Goal: Information Seeking & Learning: Learn about a topic

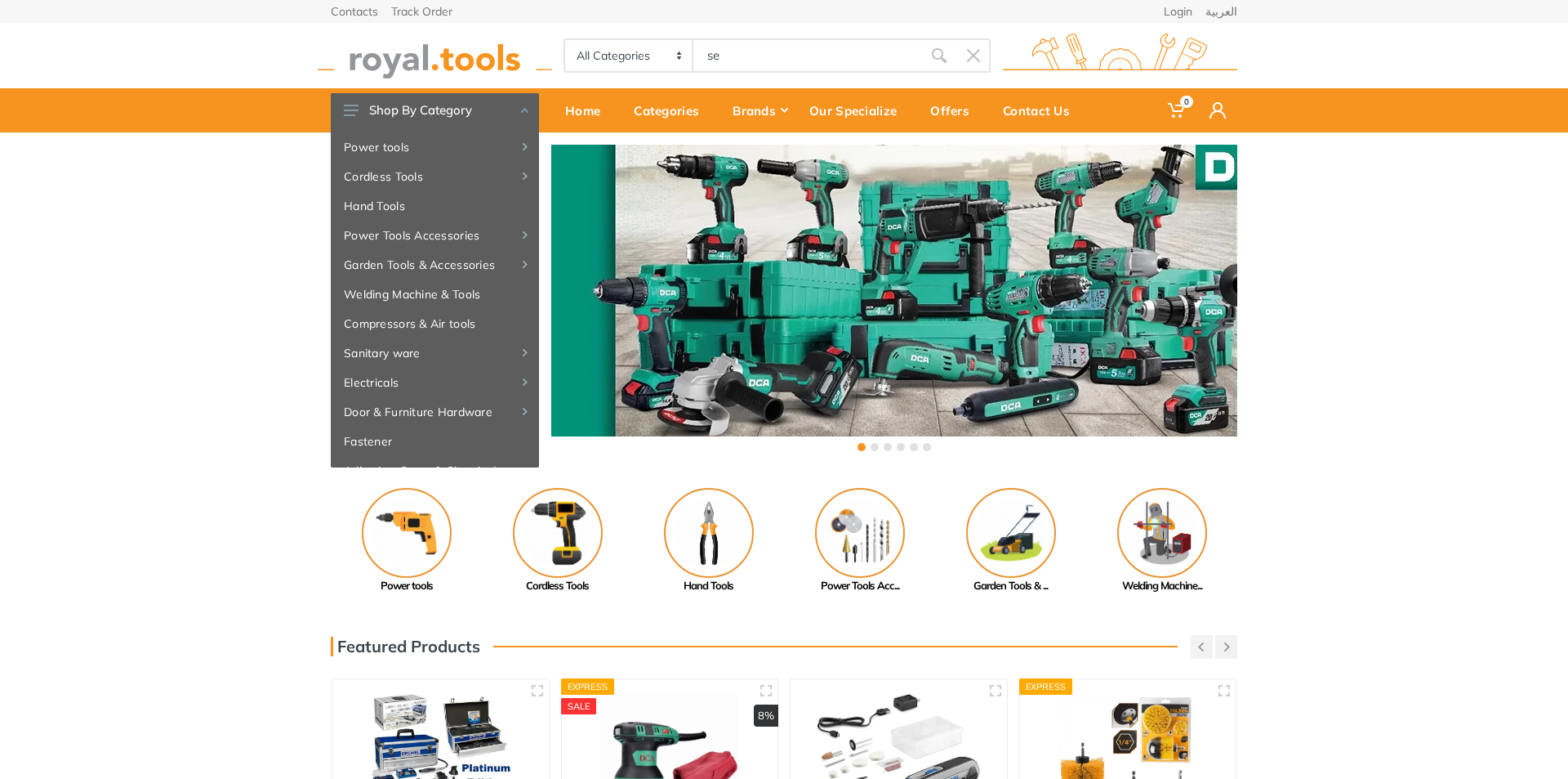
type input "s"
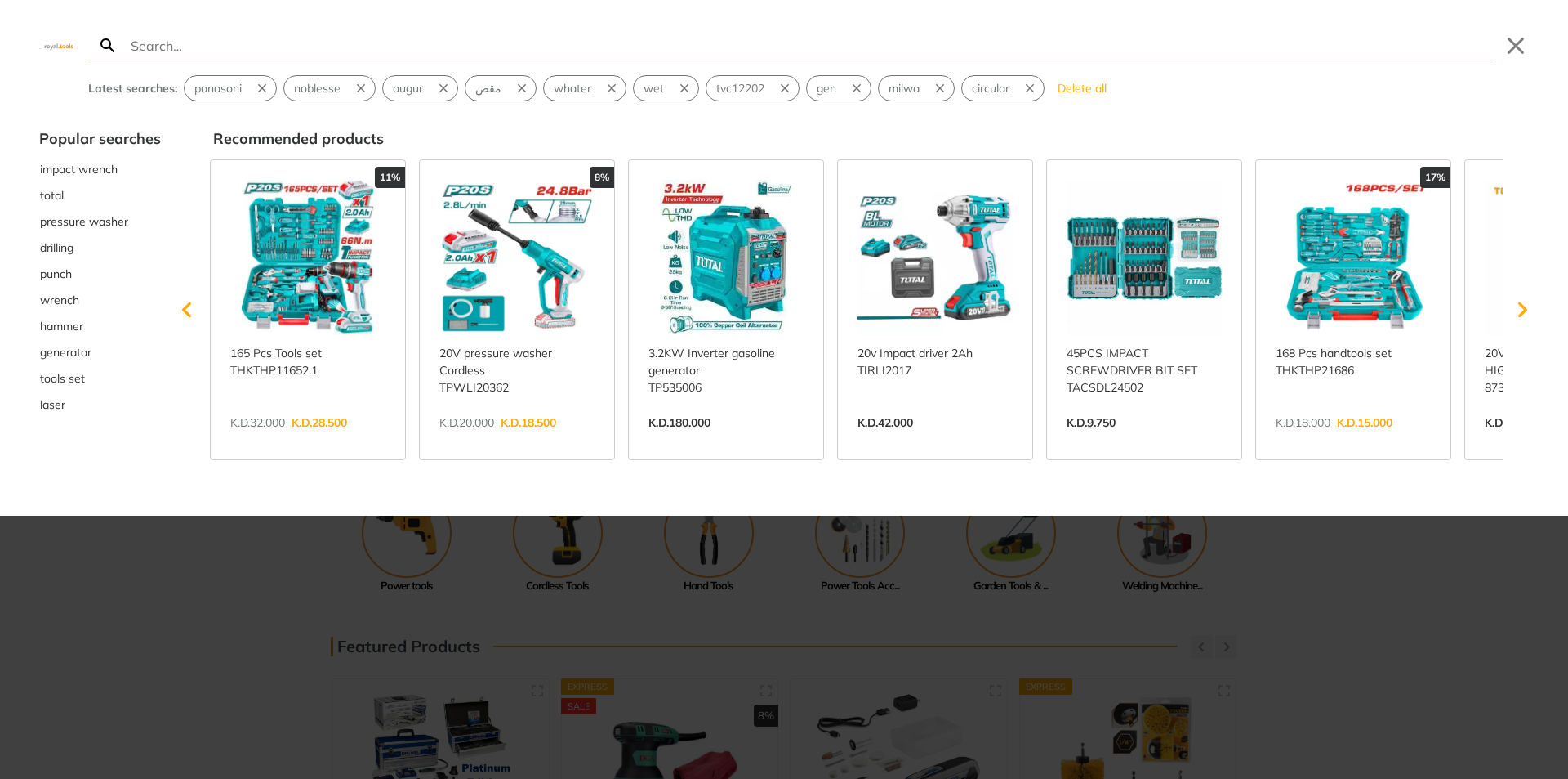
click at [930, 604] on div at bounding box center [784, 390] width 1568 height 779
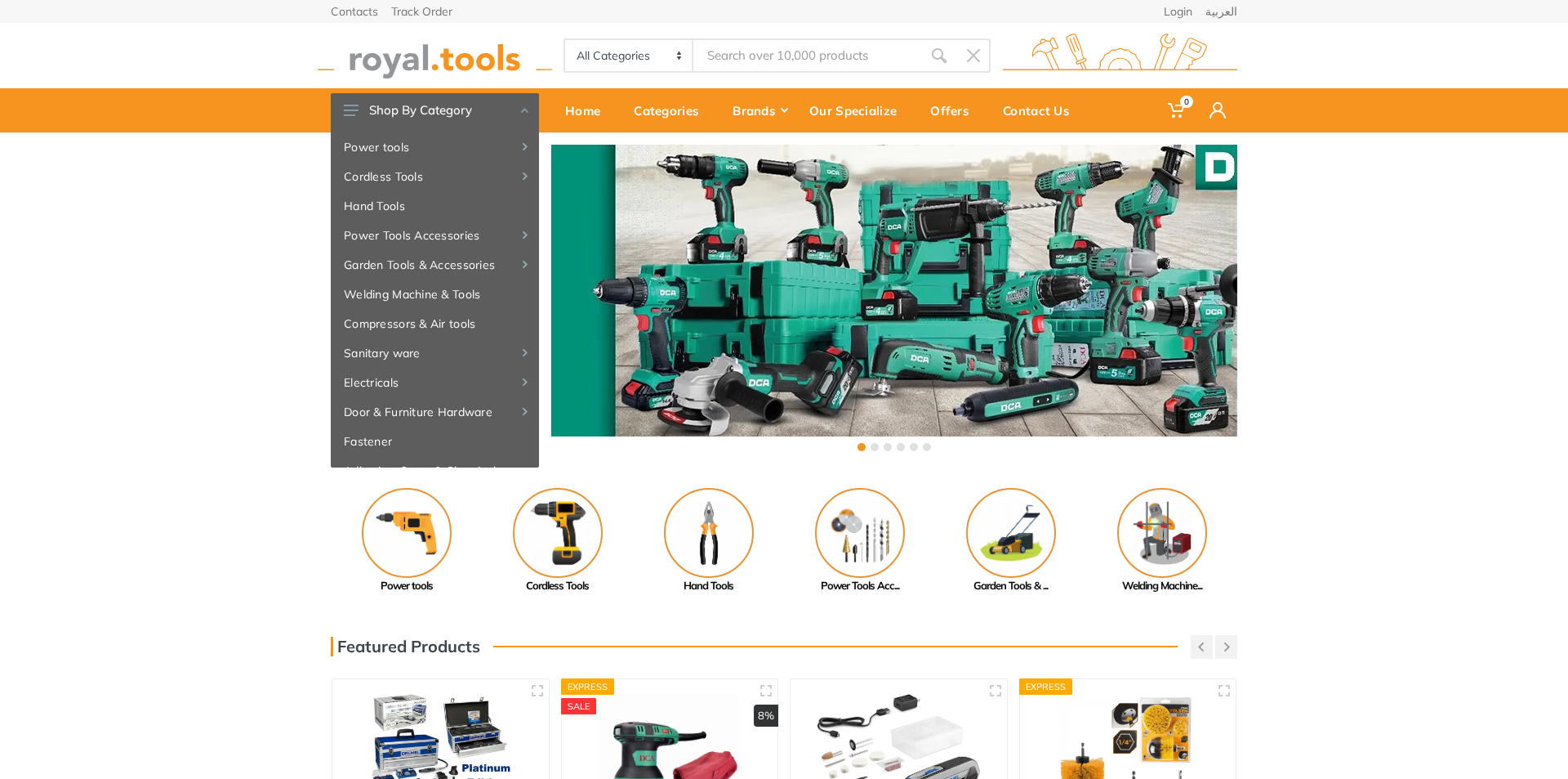
click at [900, 715] on img at bounding box center [898, 763] width 187 height 140
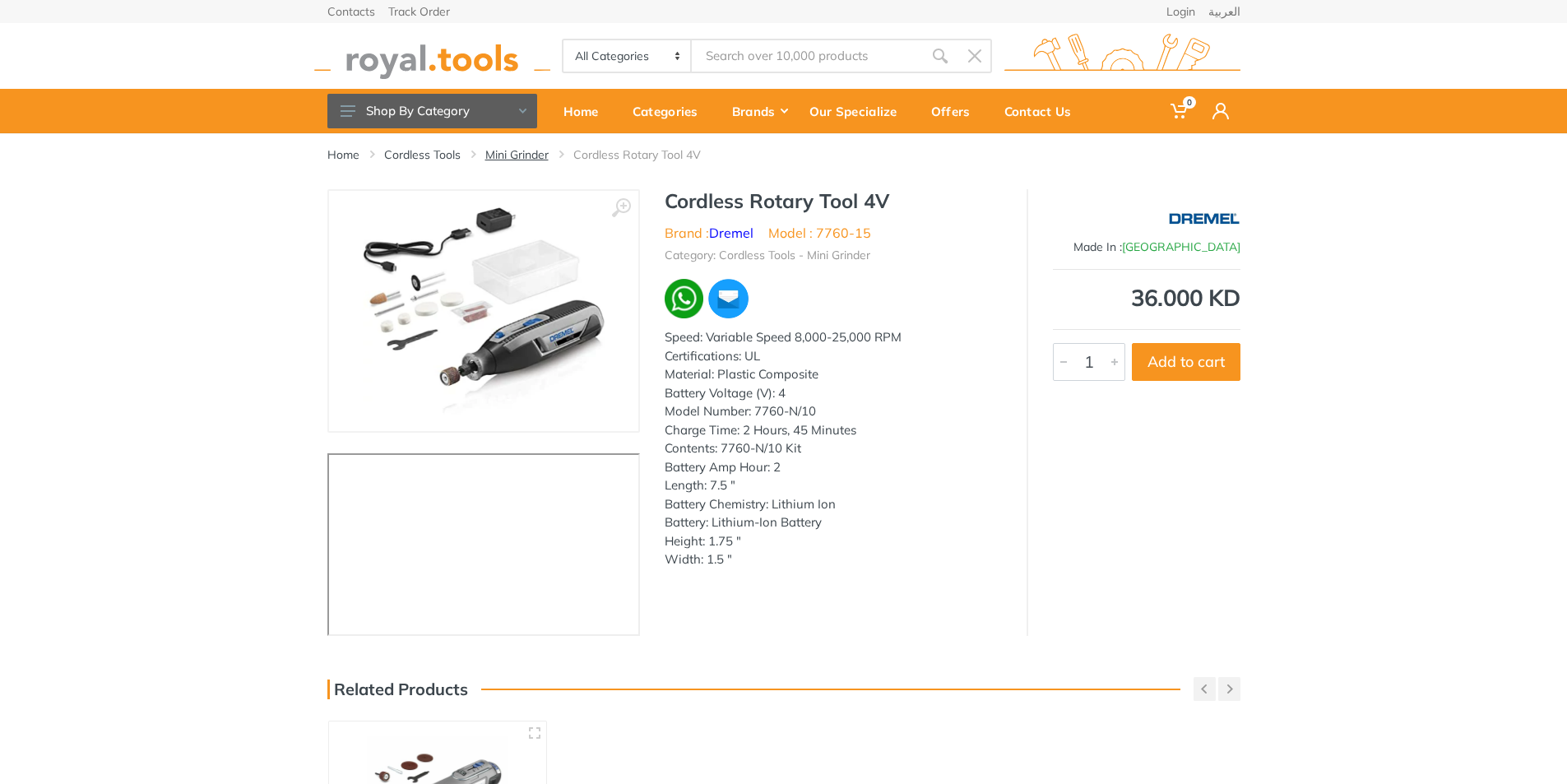
click at [536, 155] on link "Mini Grinder" at bounding box center [517, 154] width 64 height 16
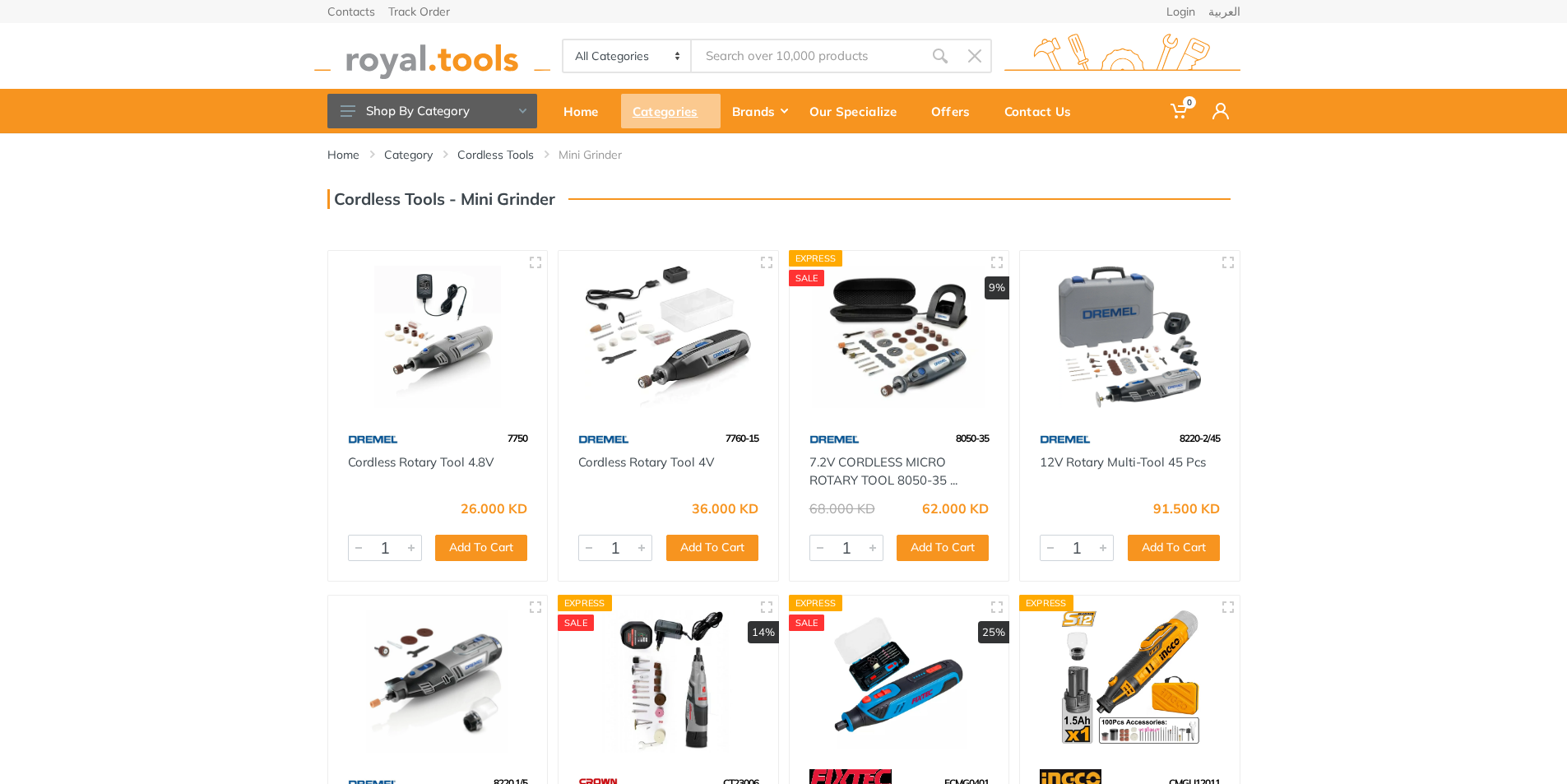
click at [642, 116] on div "Categories" at bounding box center [671, 111] width 100 height 34
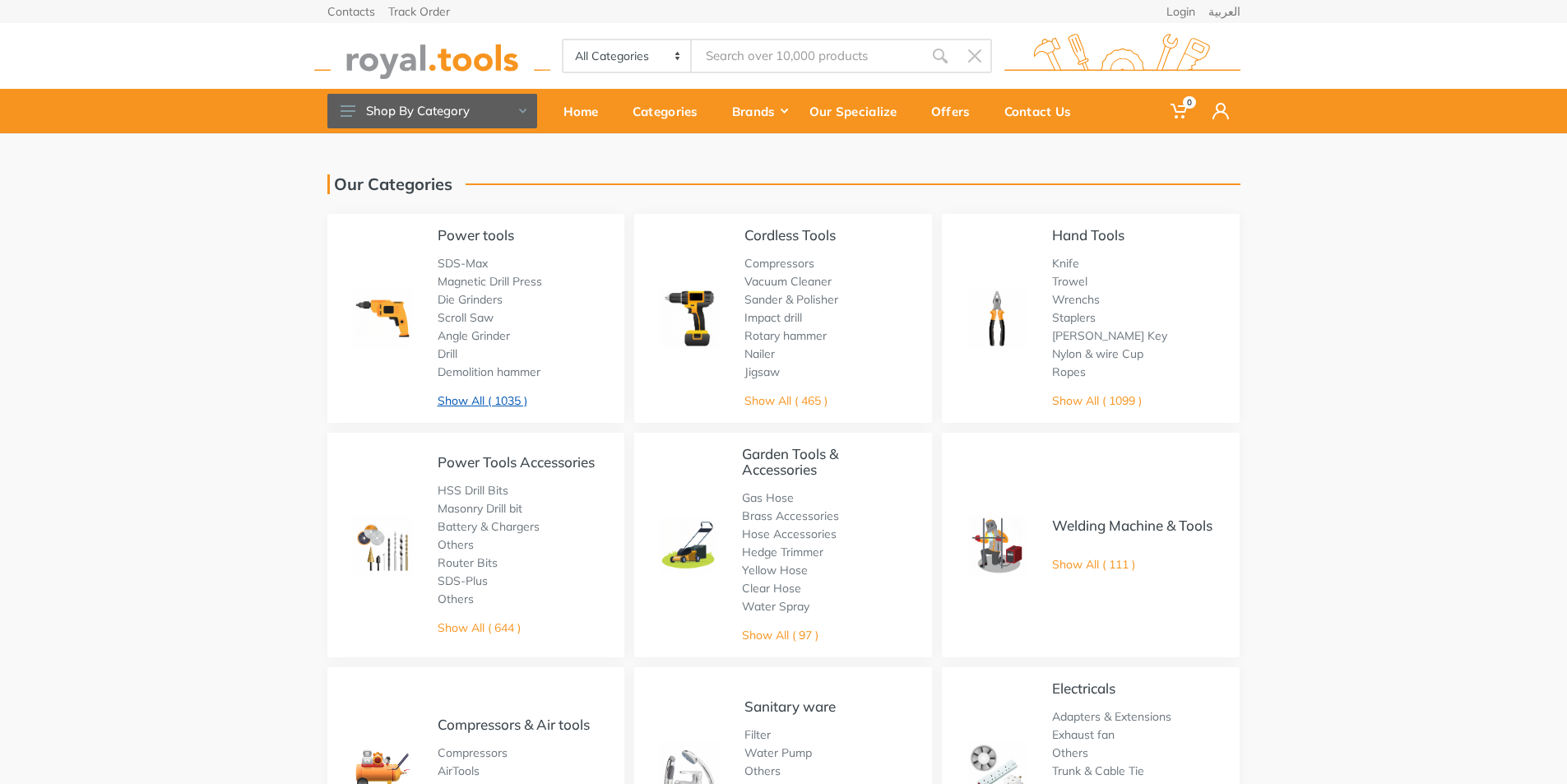
click at [504, 398] on link "Show All ( 1035 )" at bounding box center [482, 400] width 90 height 15
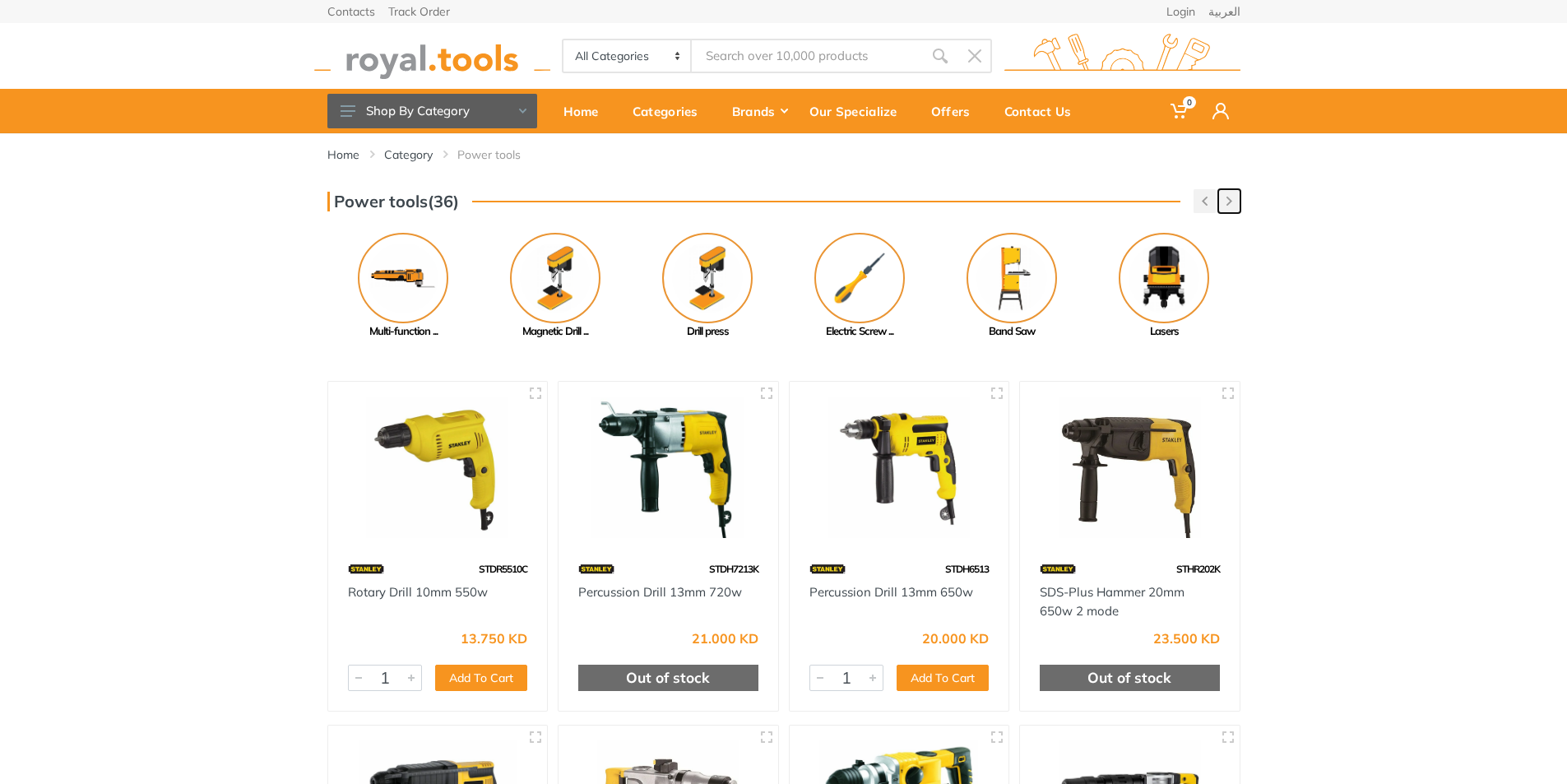
click at [1235, 206] on button "button" at bounding box center [1229, 201] width 22 height 24
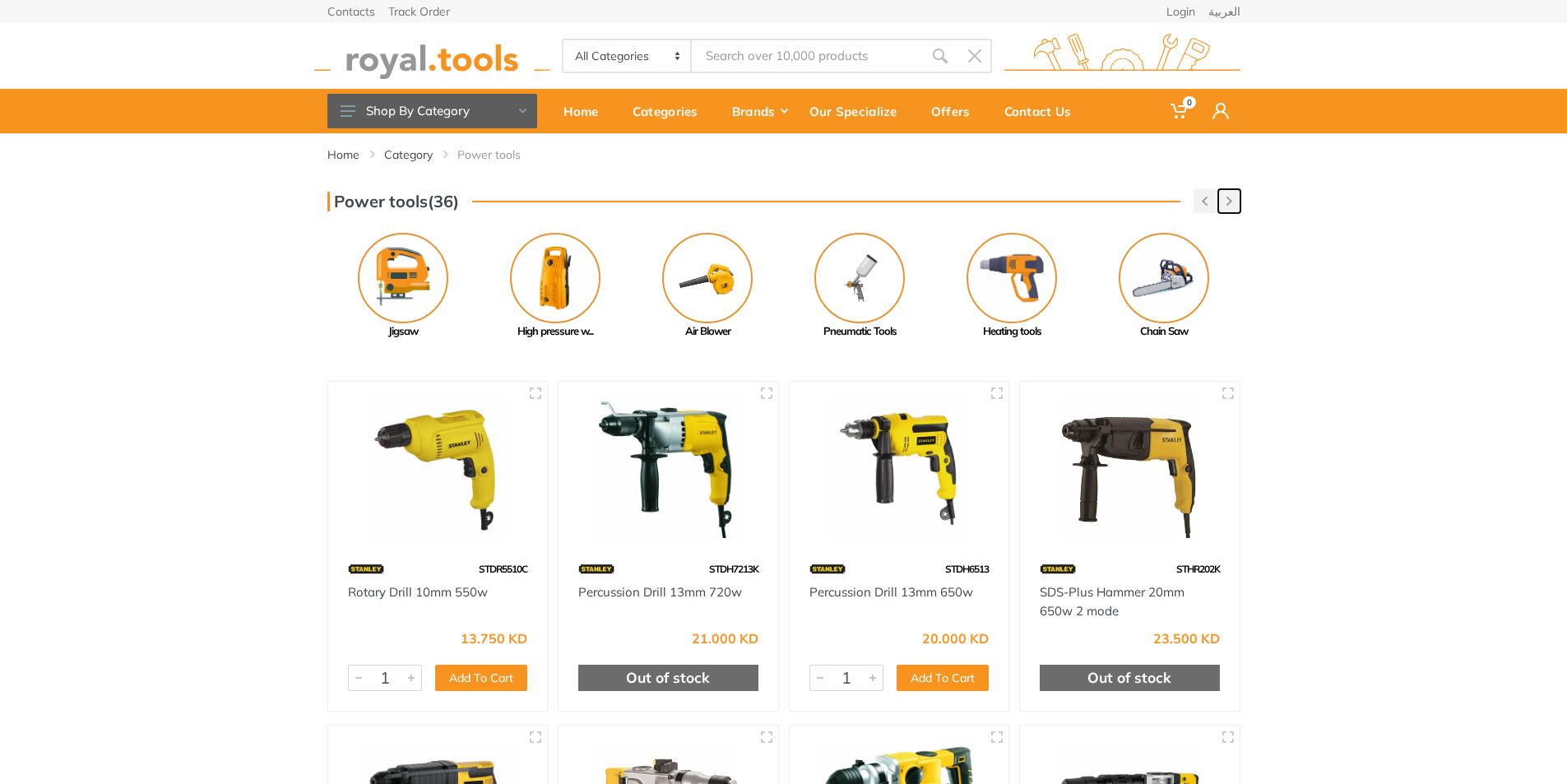
click at [1235, 206] on button "button" at bounding box center [1229, 201] width 22 height 24
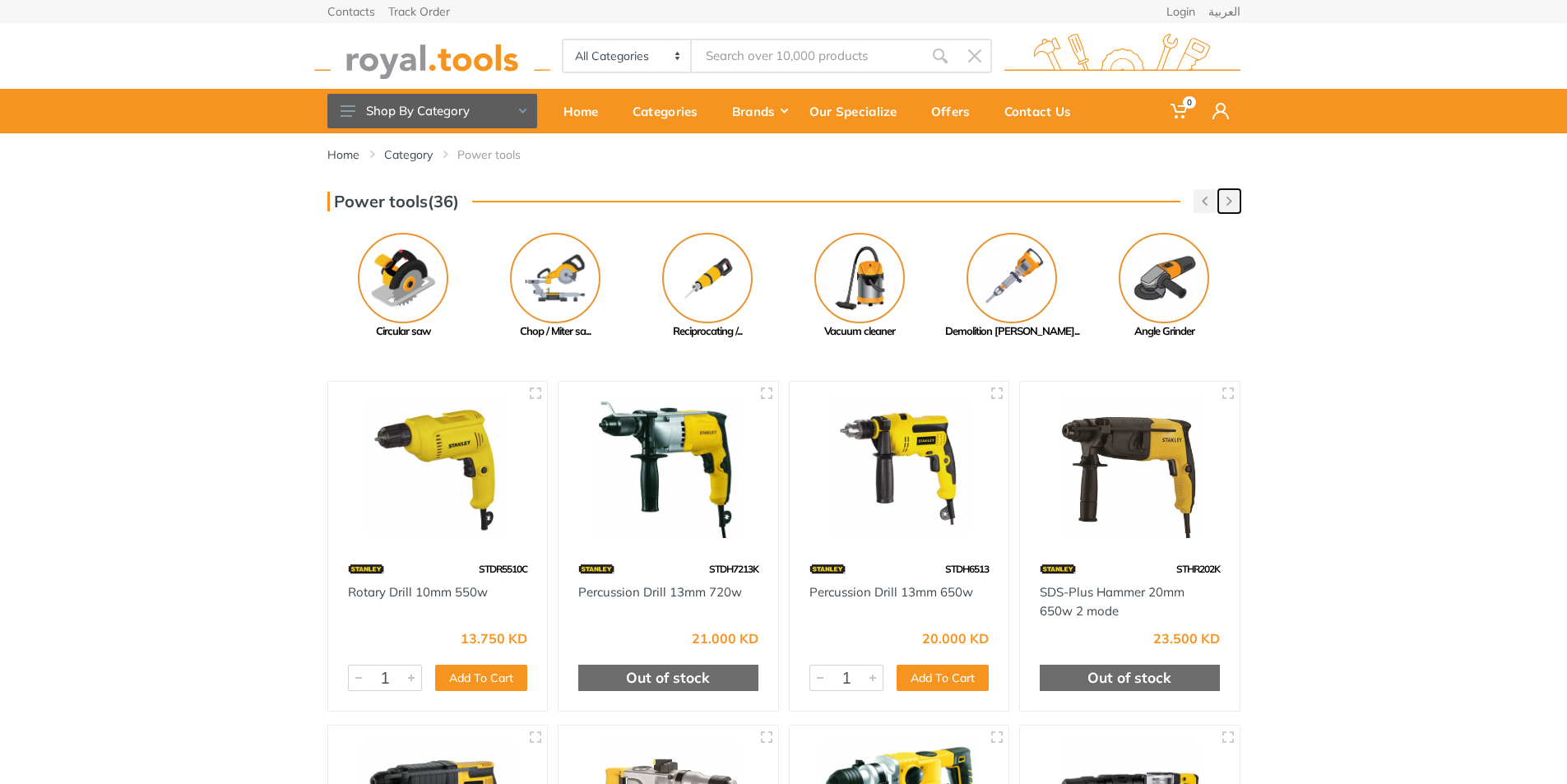
click at [1235, 206] on button "button" at bounding box center [1229, 201] width 22 height 24
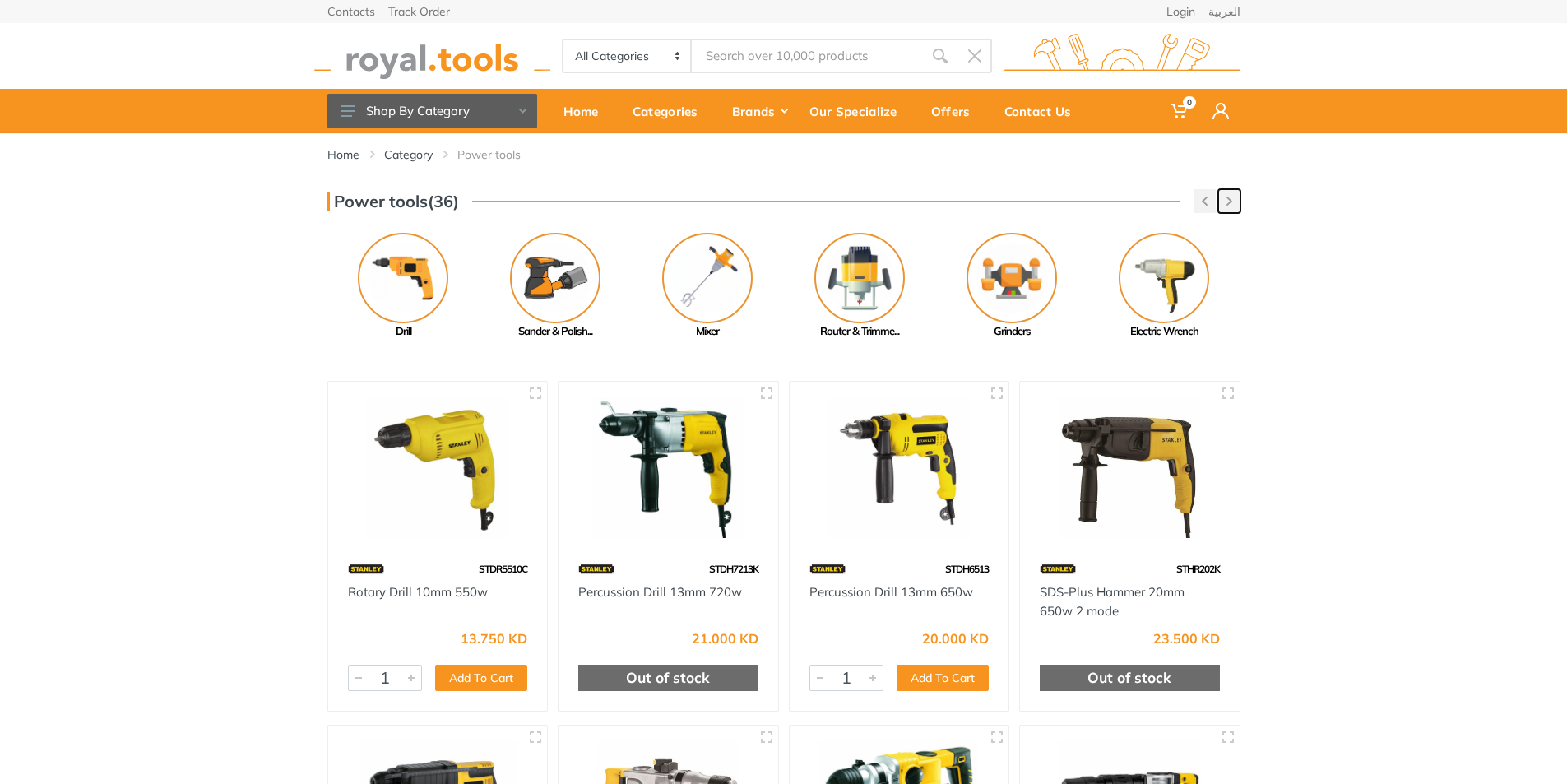
click at [1235, 206] on button "button" at bounding box center [1229, 201] width 22 height 24
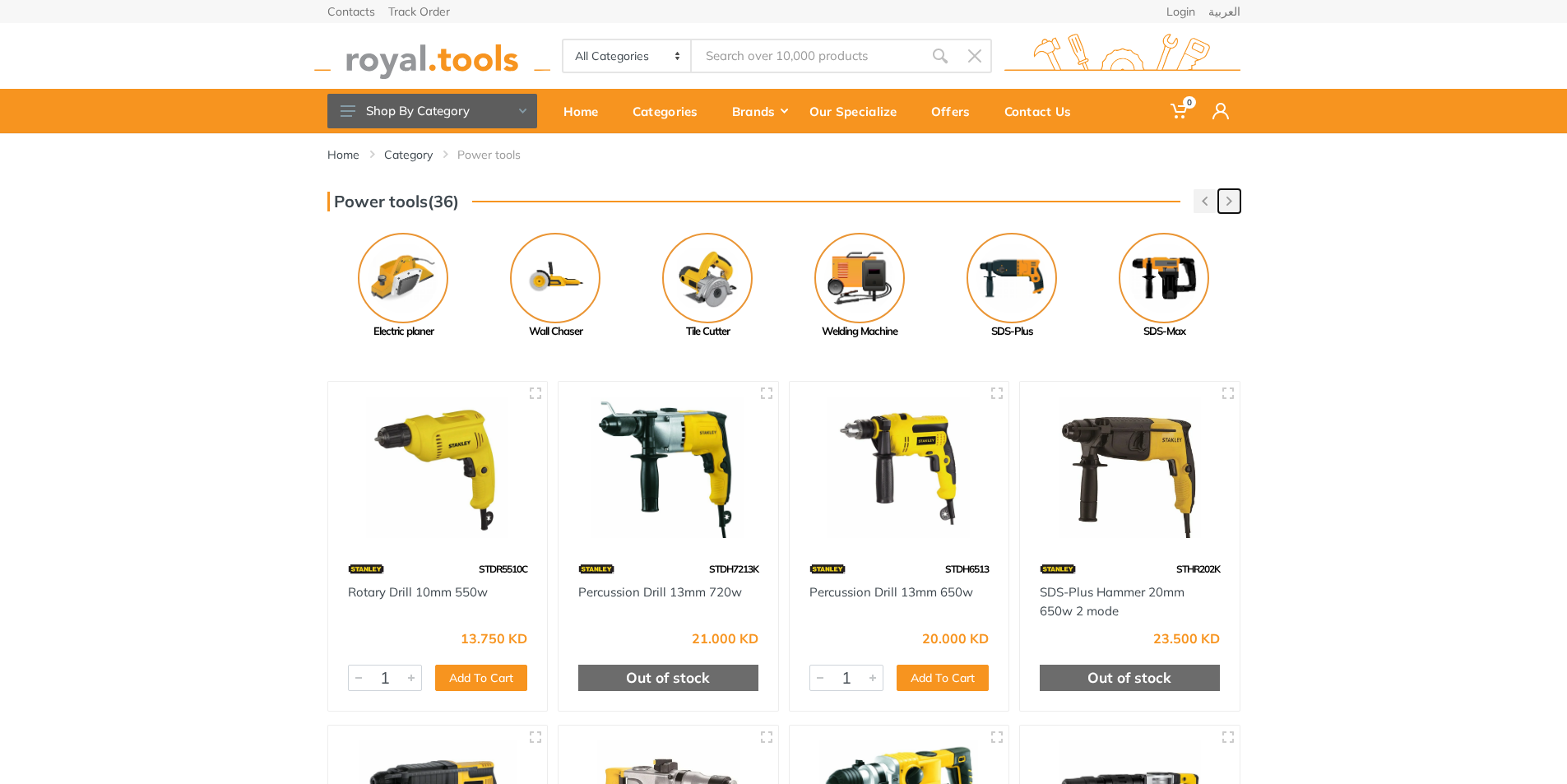
click at [1235, 206] on button "button" at bounding box center [1229, 201] width 22 height 24
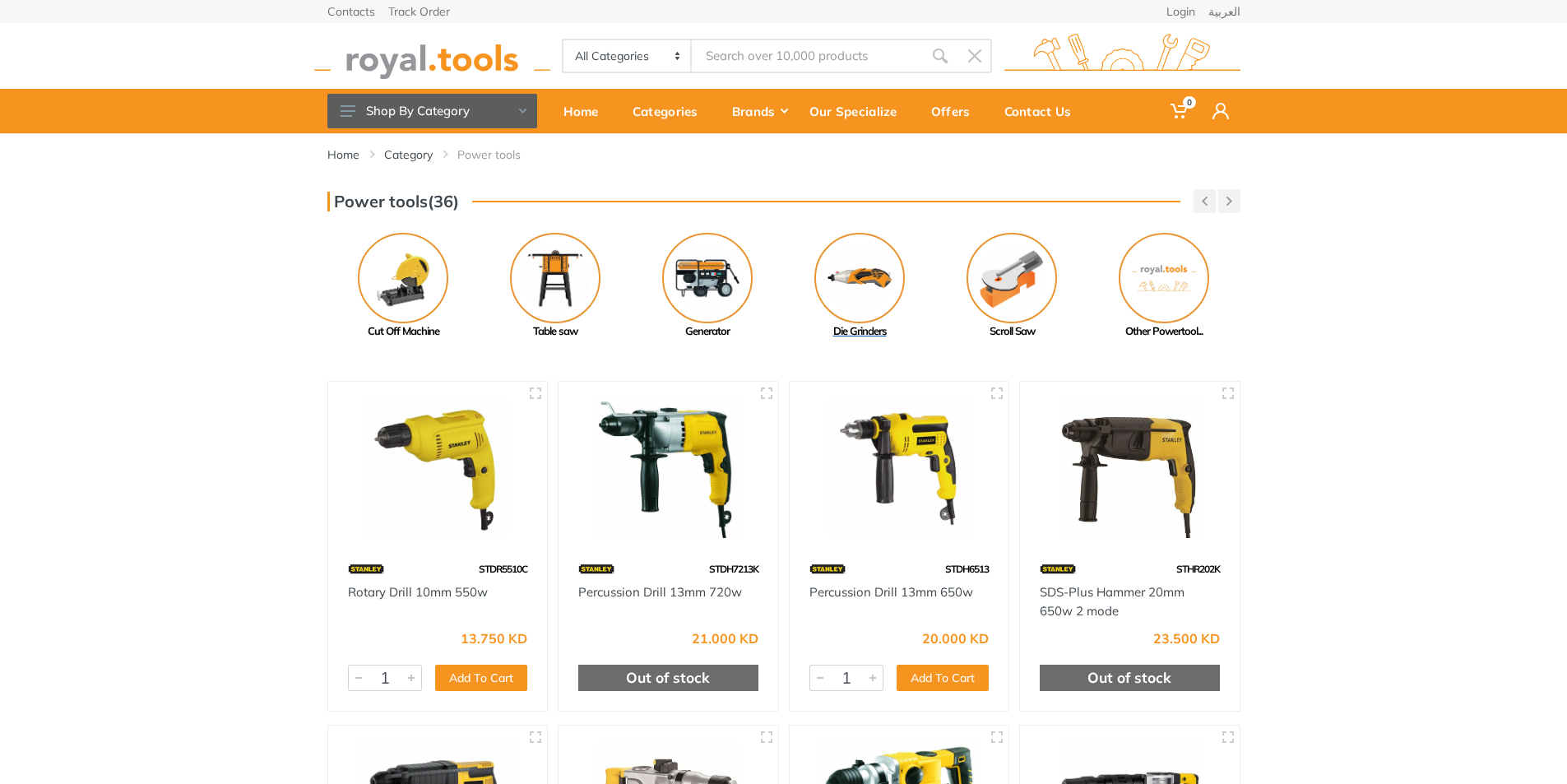
click at [879, 297] on img at bounding box center [860, 278] width 91 height 91
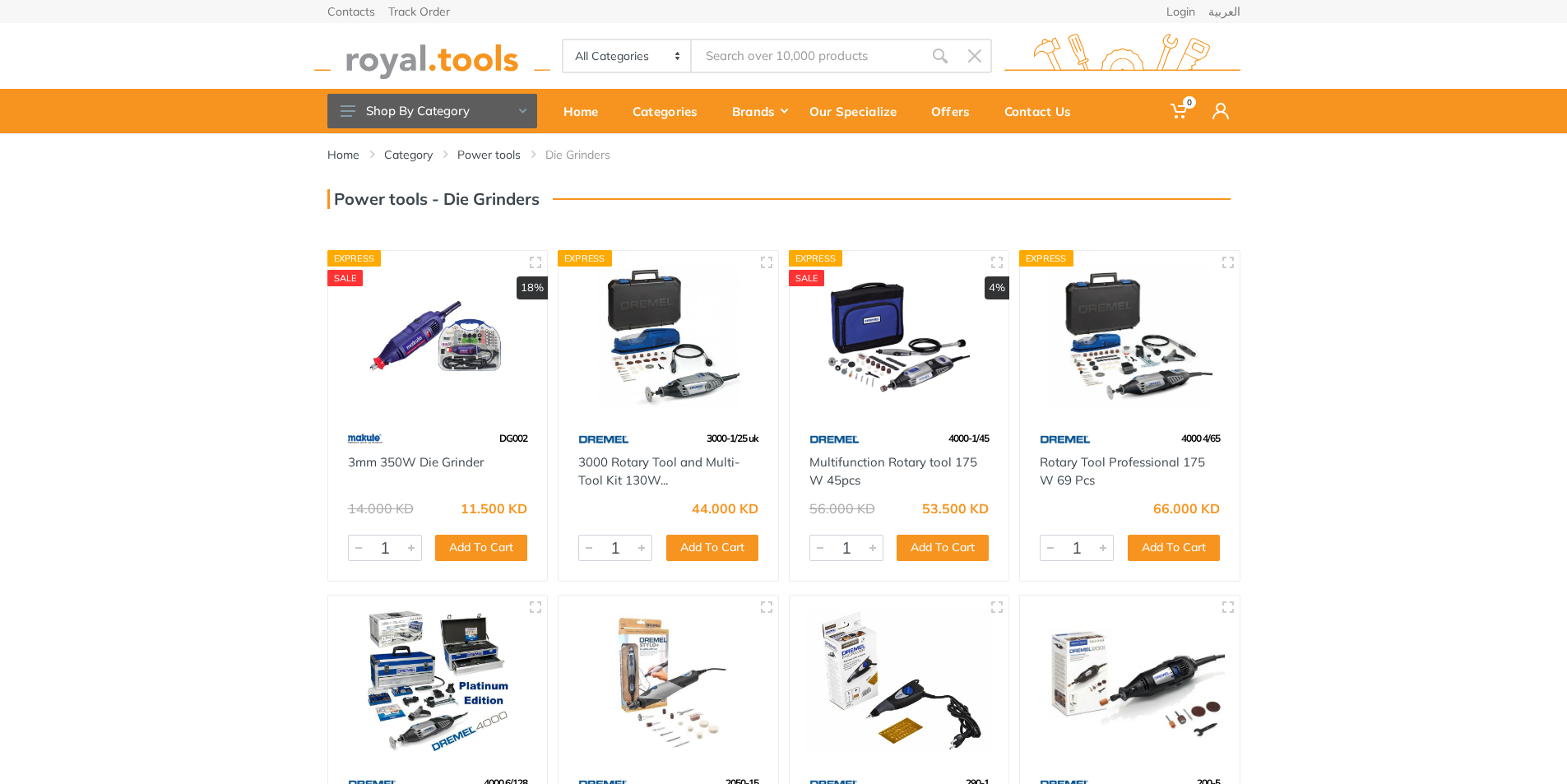
click at [396, 377] on img at bounding box center [438, 337] width 190 height 142
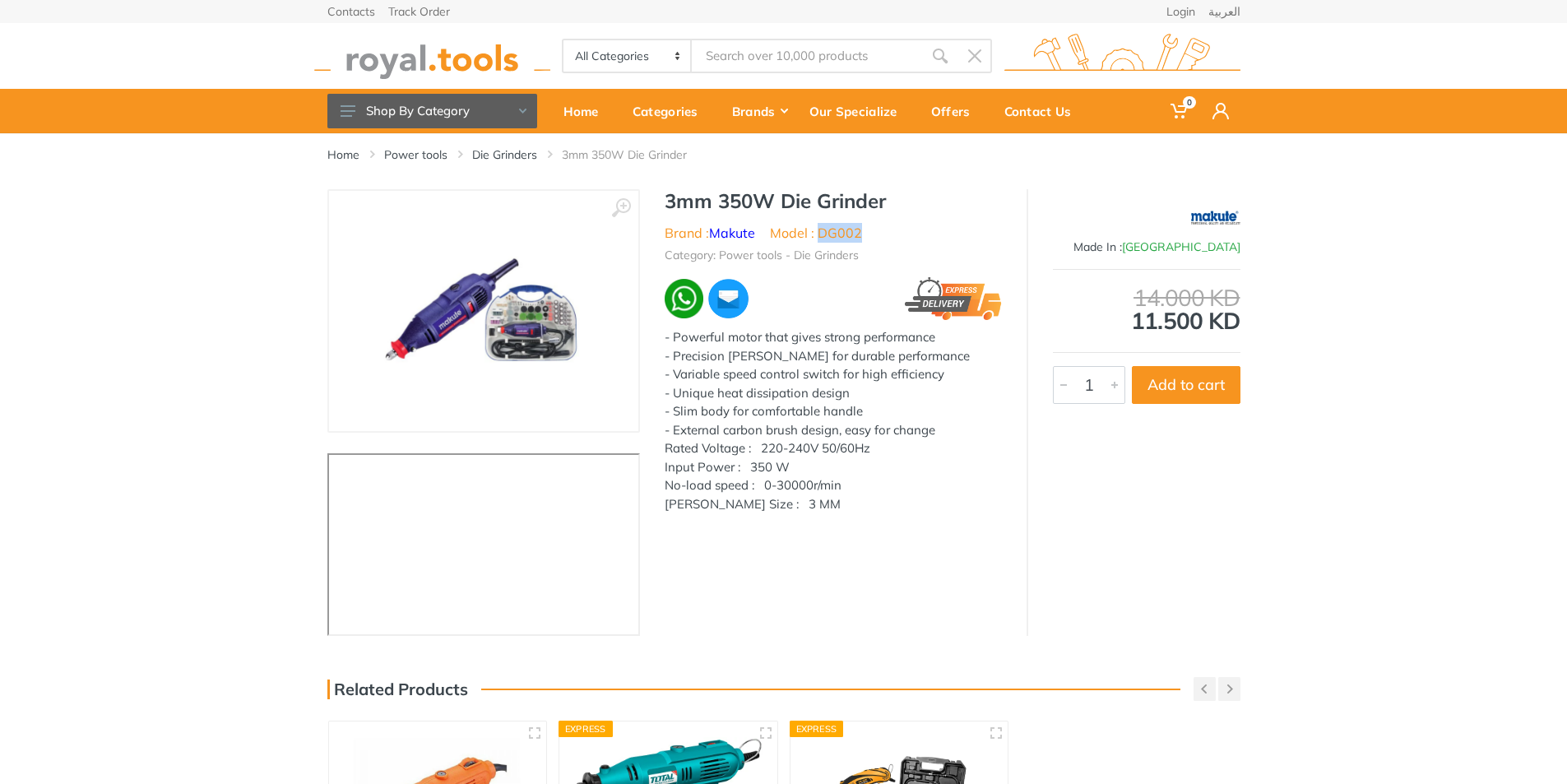
drag, startPoint x: 871, startPoint y: 237, endPoint x: 820, endPoint y: 236, distance: 51.0
click at [820, 236] on ul "Brand : Makute Model : DG002" at bounding box center [833, 233] width 338 height 20
copy li "DG002"
type input "e"
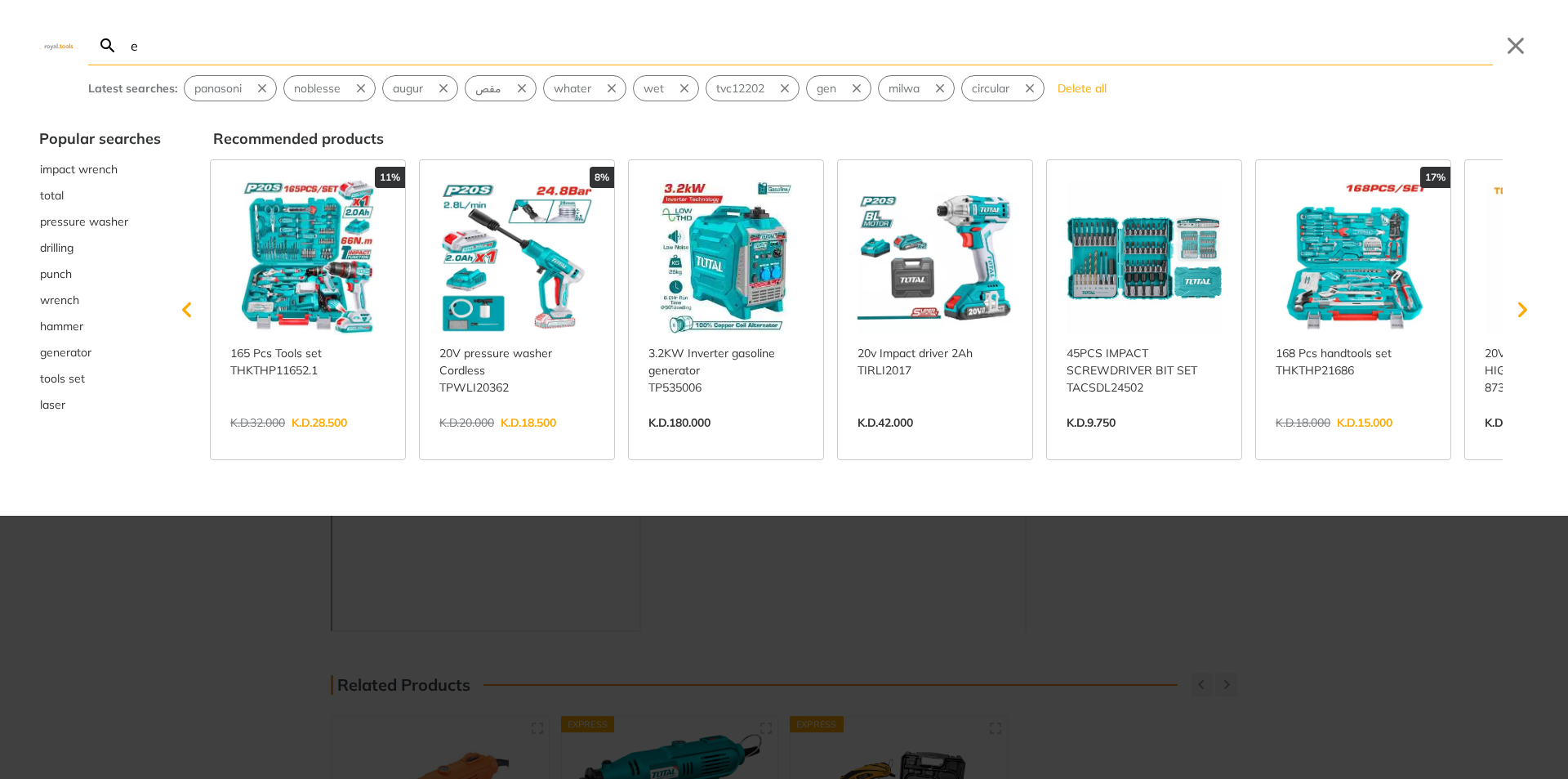
type input "e"
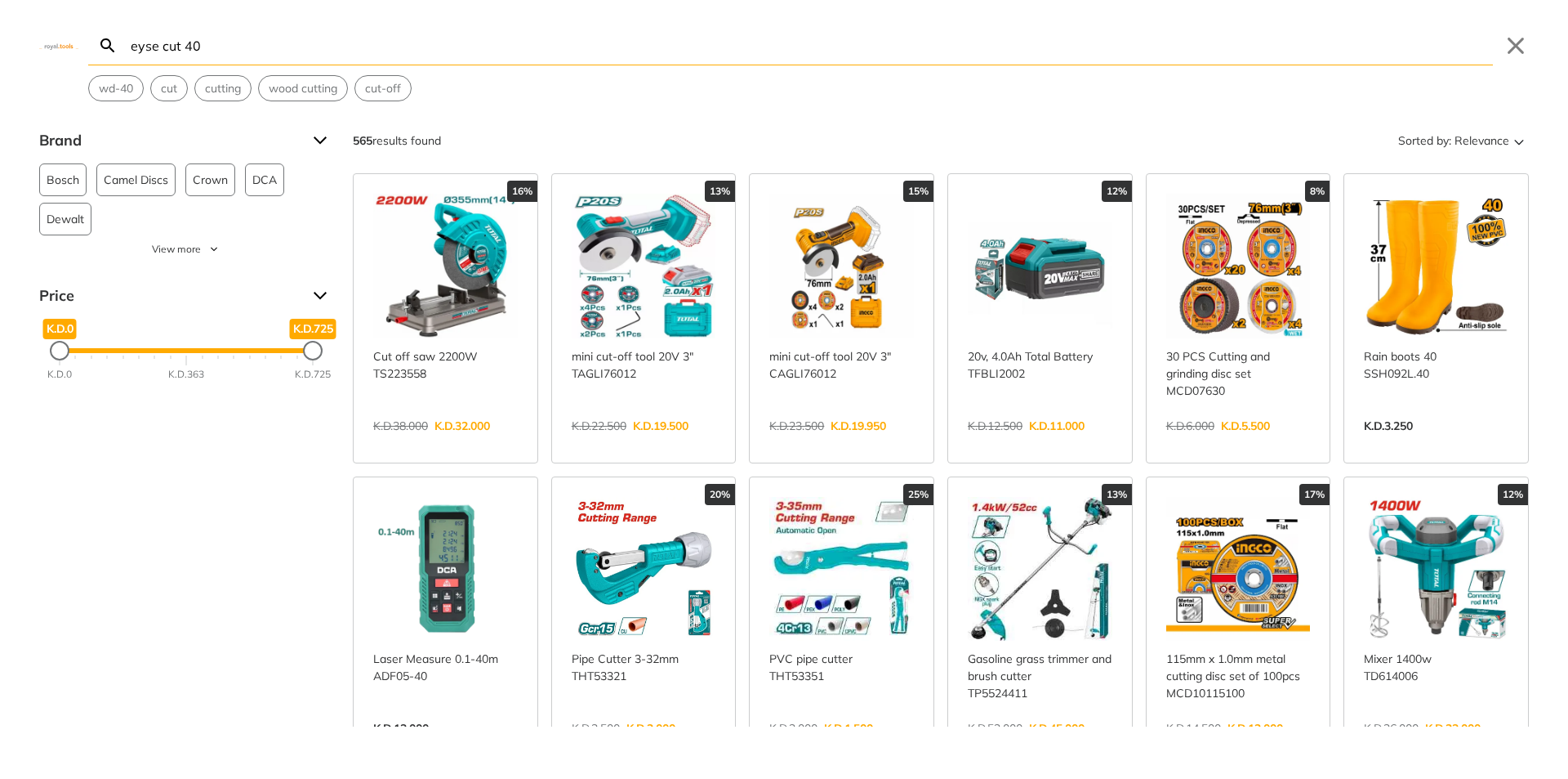
drag, startPoint x: 158, startPoint y: 47, endPoint x: 112, endPoint y: 51, distance: 46.2
click at [112, 51] on form "eyse cut 40 Search Submit" at bounding box center [790, 45] width 1405 height 39
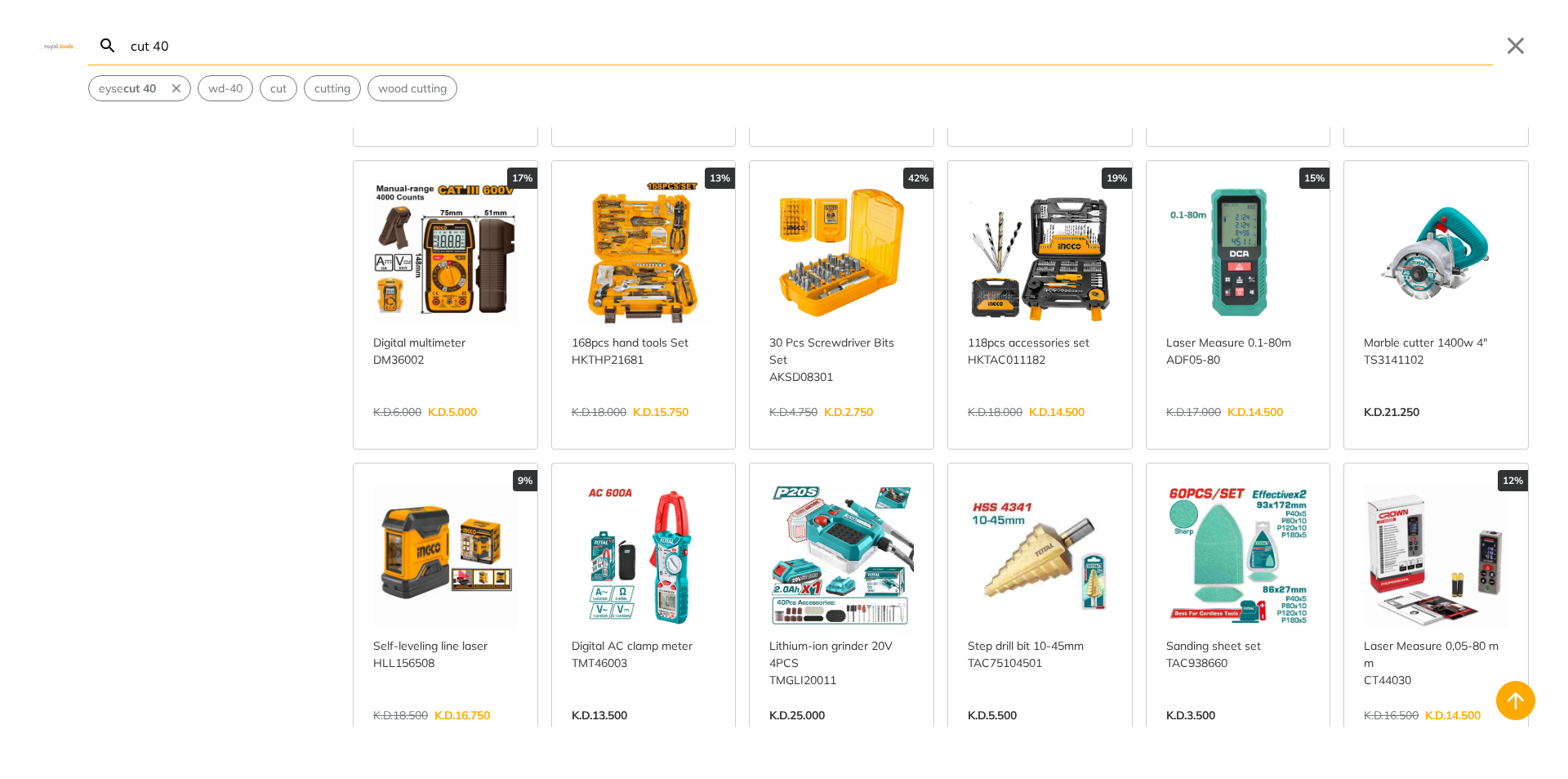
scroll to position [326, 0]
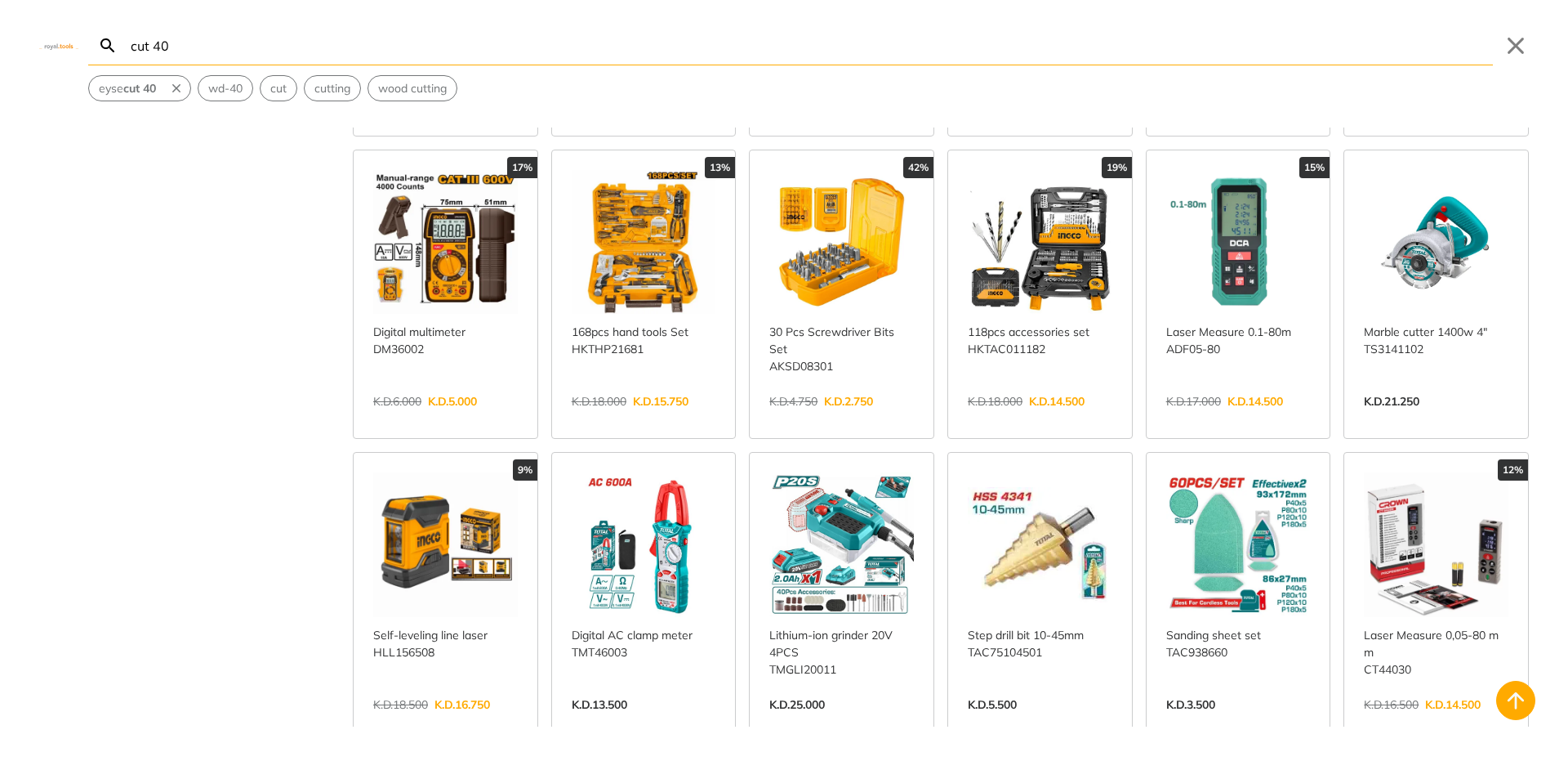
type input "cut 40"
drag, startPoint x: 214, startPoint y: 50, endPoint x: 64, endPoint y: 60, distance: 150.3
click at [64, 60] on div "cut 40 Search Submit Close eyse cut 40 wd-40 cut cutting wood cutting" at bounding box center [784, 50] width 1568 height 101
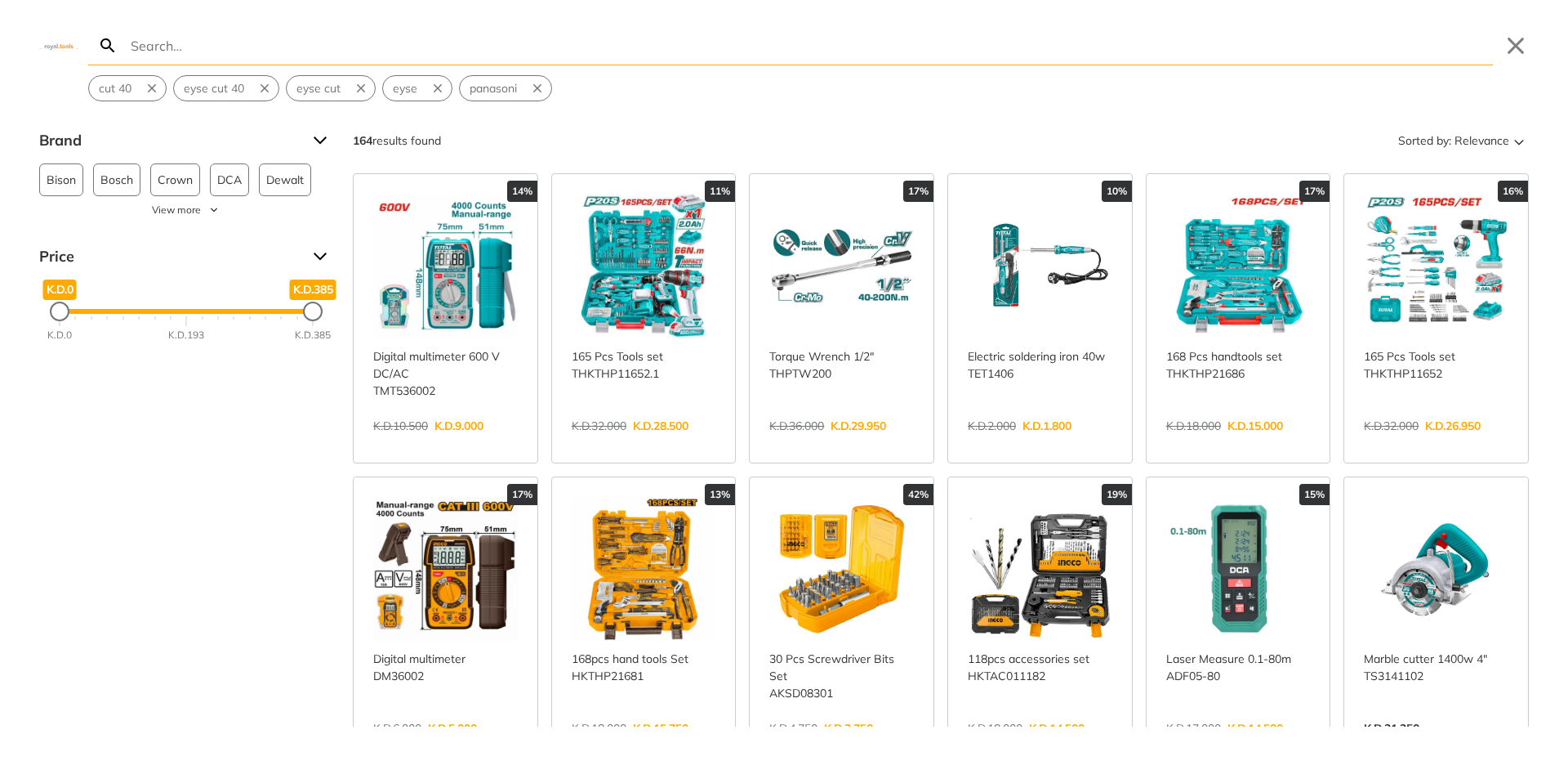
click at [669, 745] on link "View more →" at bounding box center [643, 745] width 144 height 0
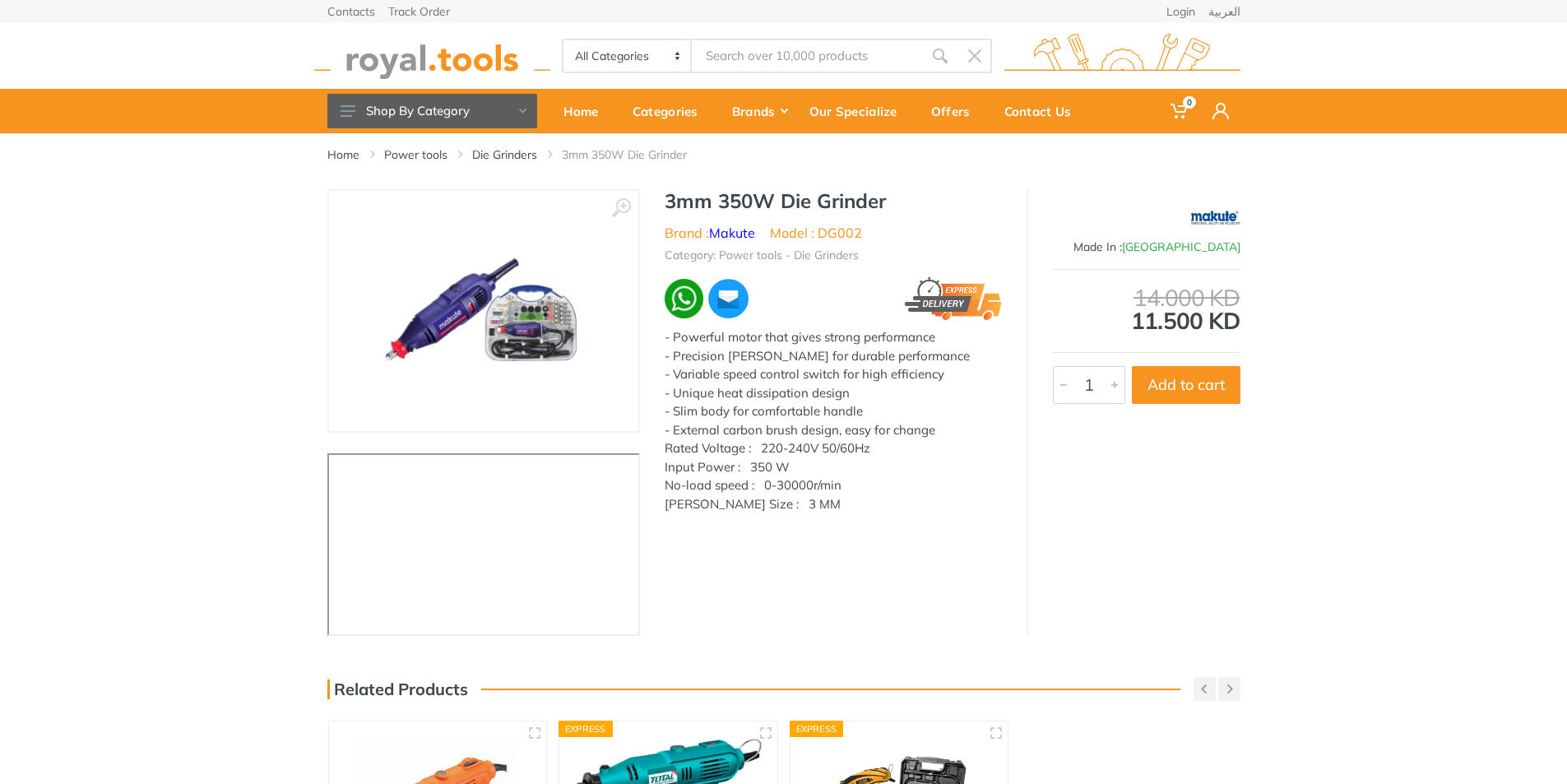
click at [160, 279] on div "‹ ›" at bounding box center [784, 412] width 1567 height 446
type input "cut 40"
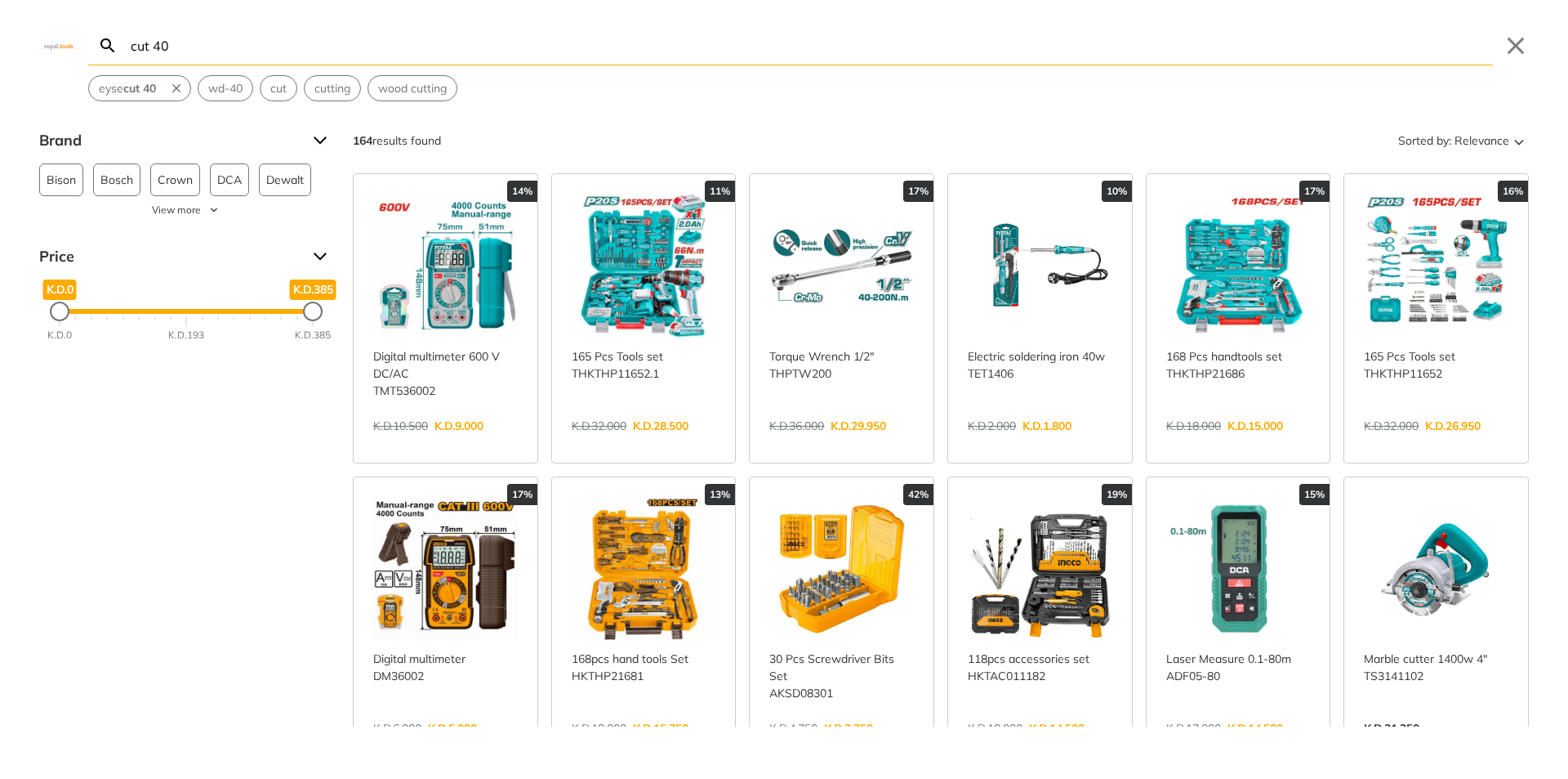
click at [160, 317] on div "cut 40 Search Submit Close eyse cut 40 wd-40 cut cutting wood cutting Brand Bis…" at bounding box center [784, 390] width 1568 height 779
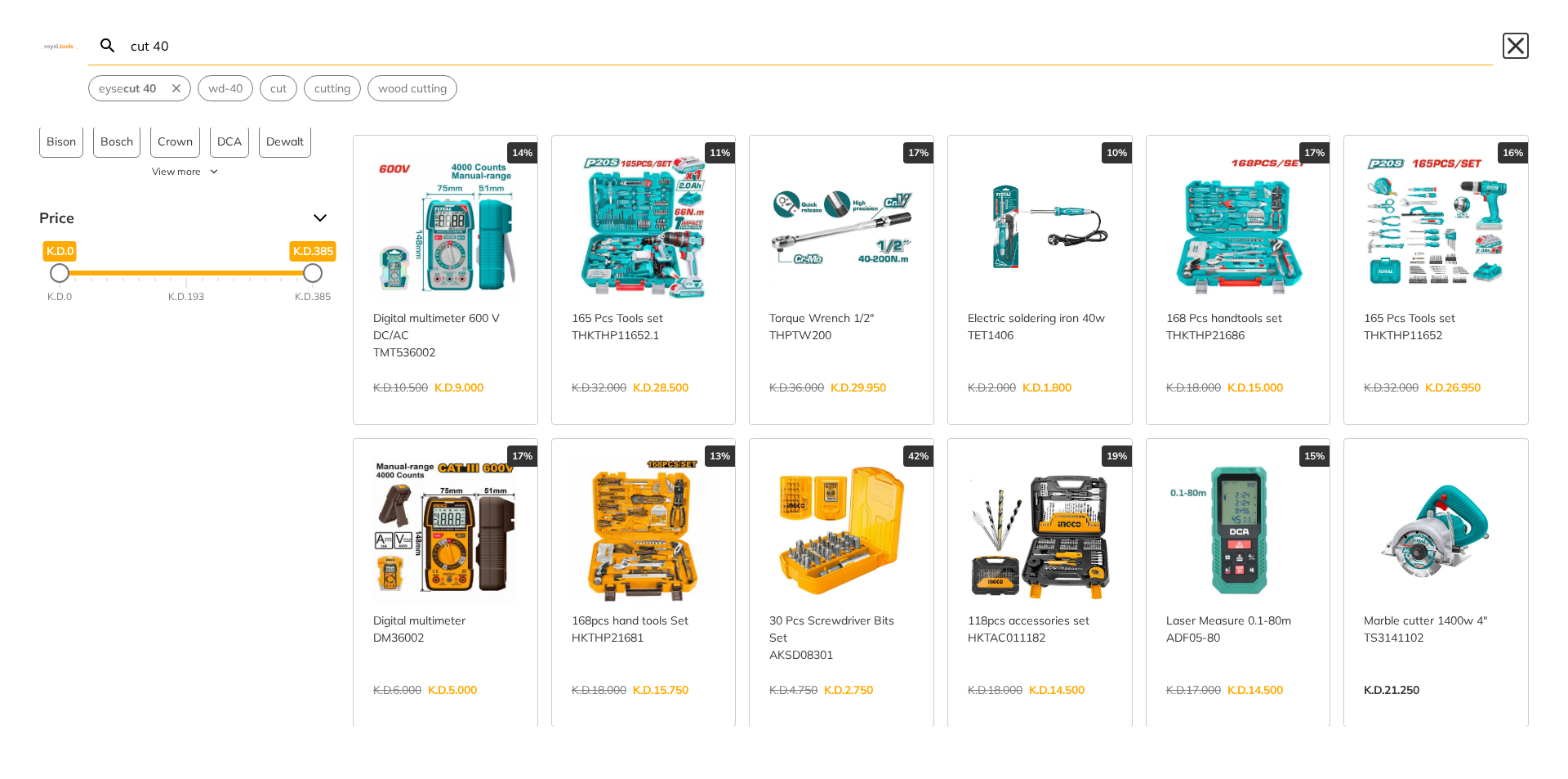
click at [1509, 49] on button "Close" at bounding box center [1515, 45] width 26 height 26
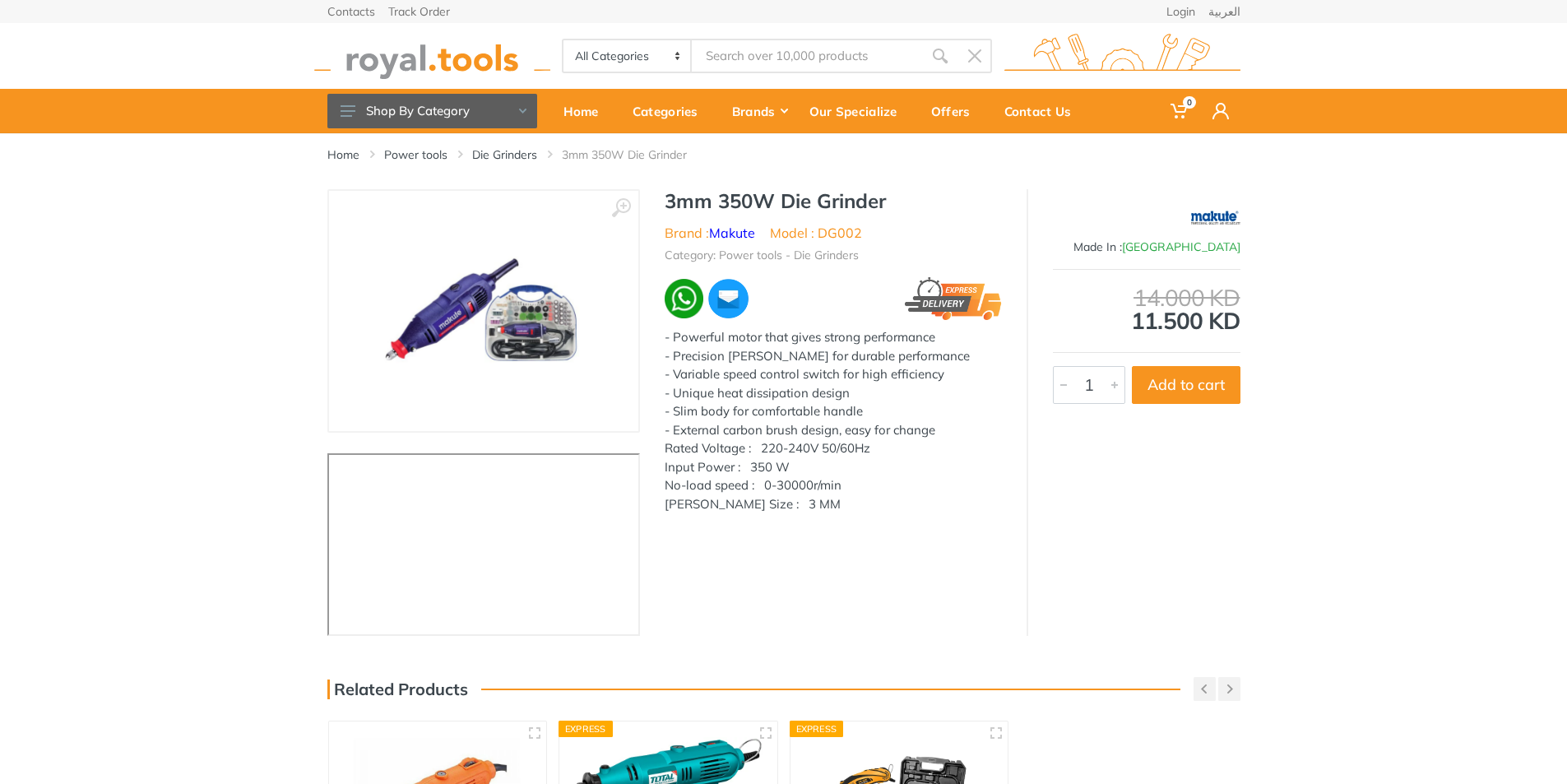
click at [754, 57] on input "Site search" at bounding box center [807, 56] width 231 height 34
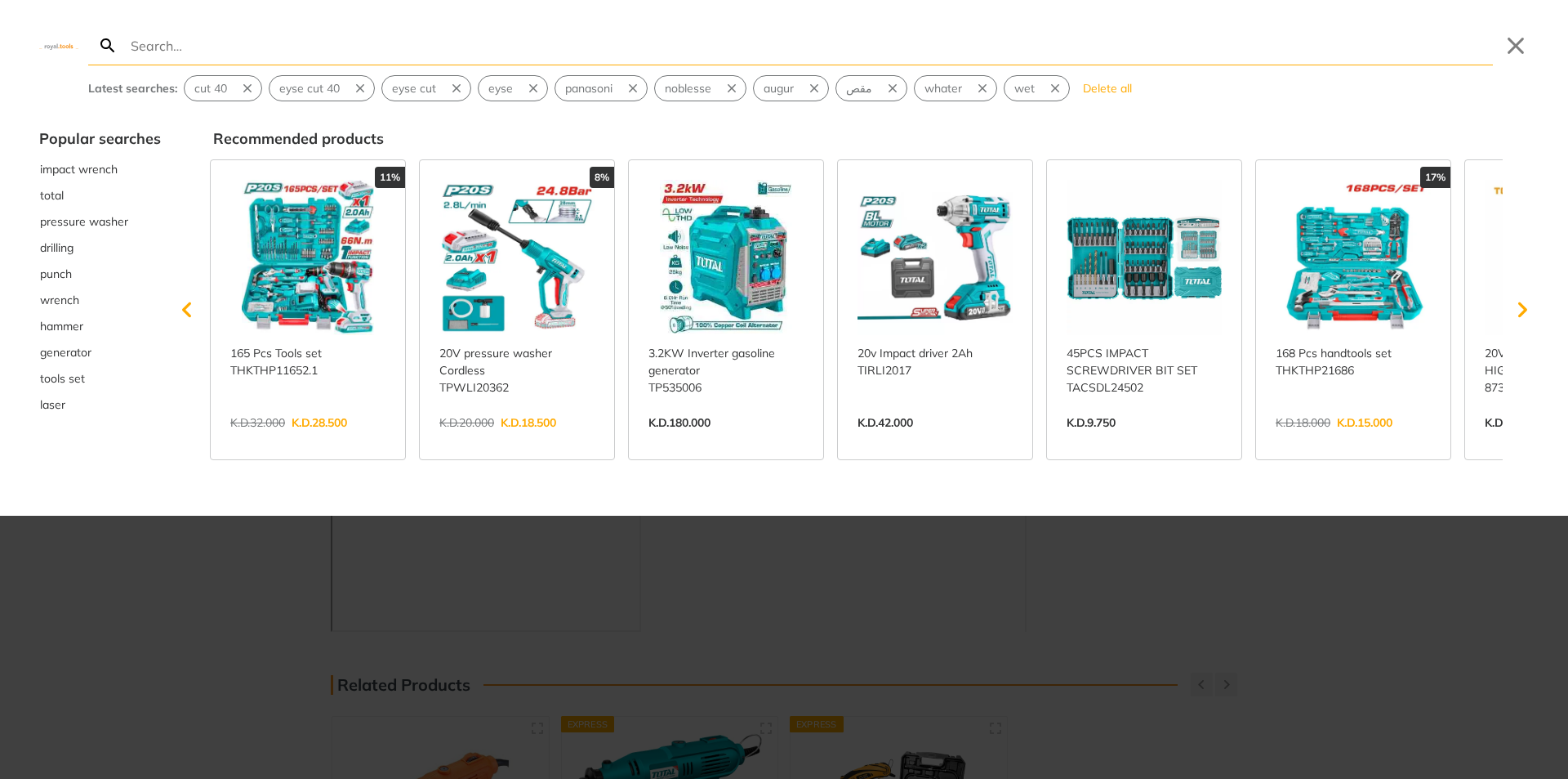
click at [907, 607] on div at bounding box center [784, 390] width 1568 height 779
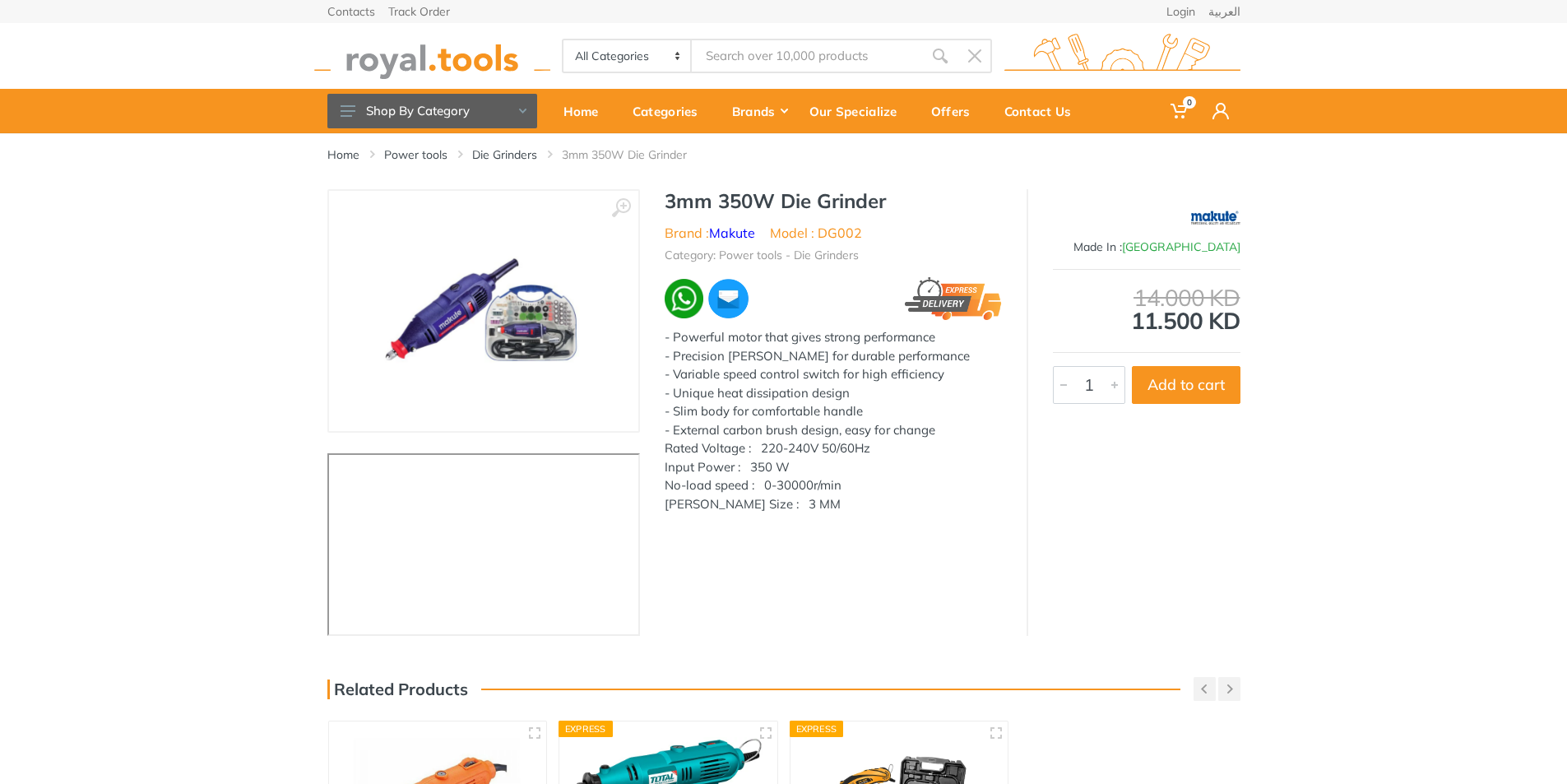
click at [753, 56] on input "Site search" at bounding box center [807, 56] width 231 height 34
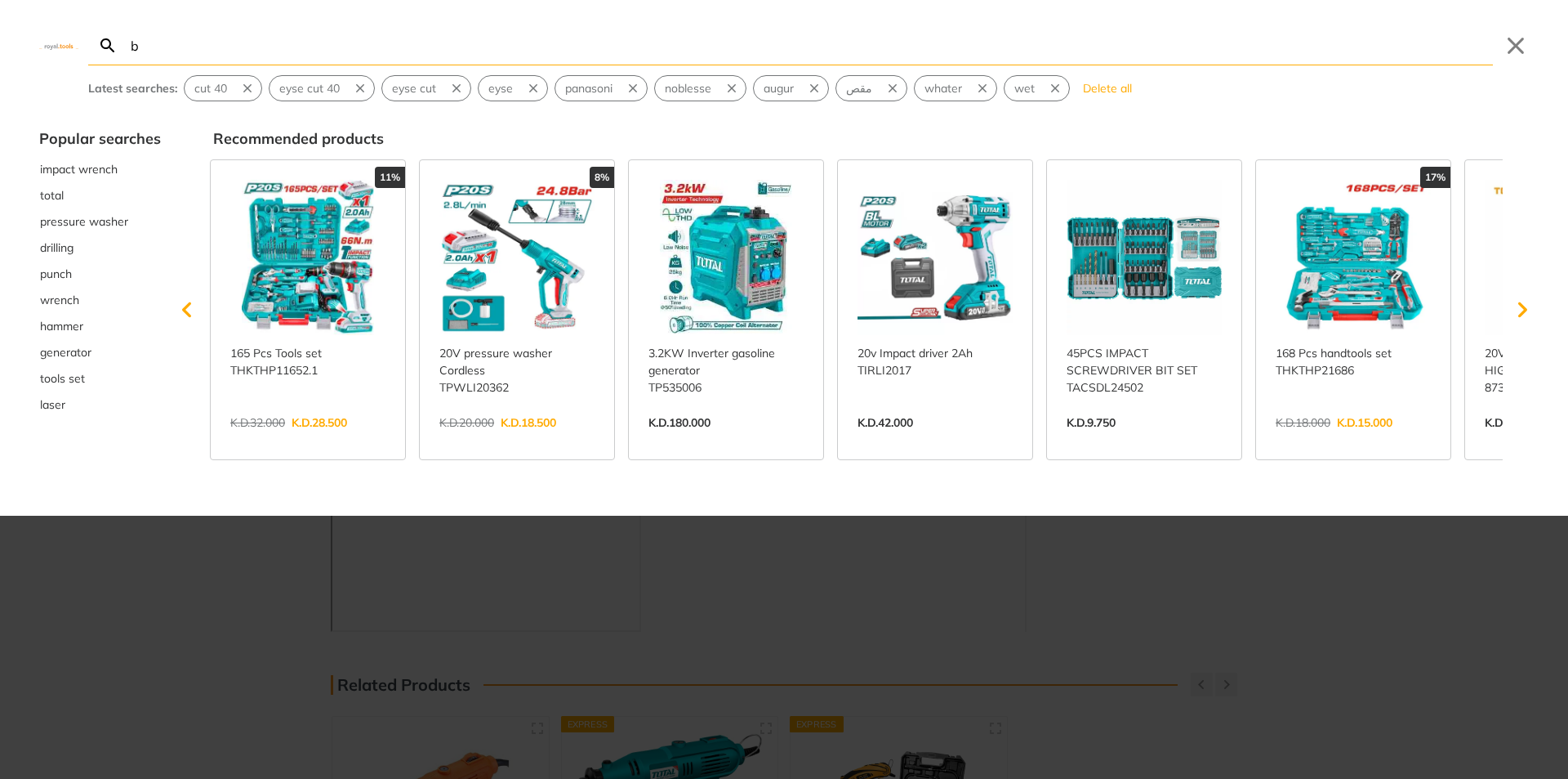
type input "b"
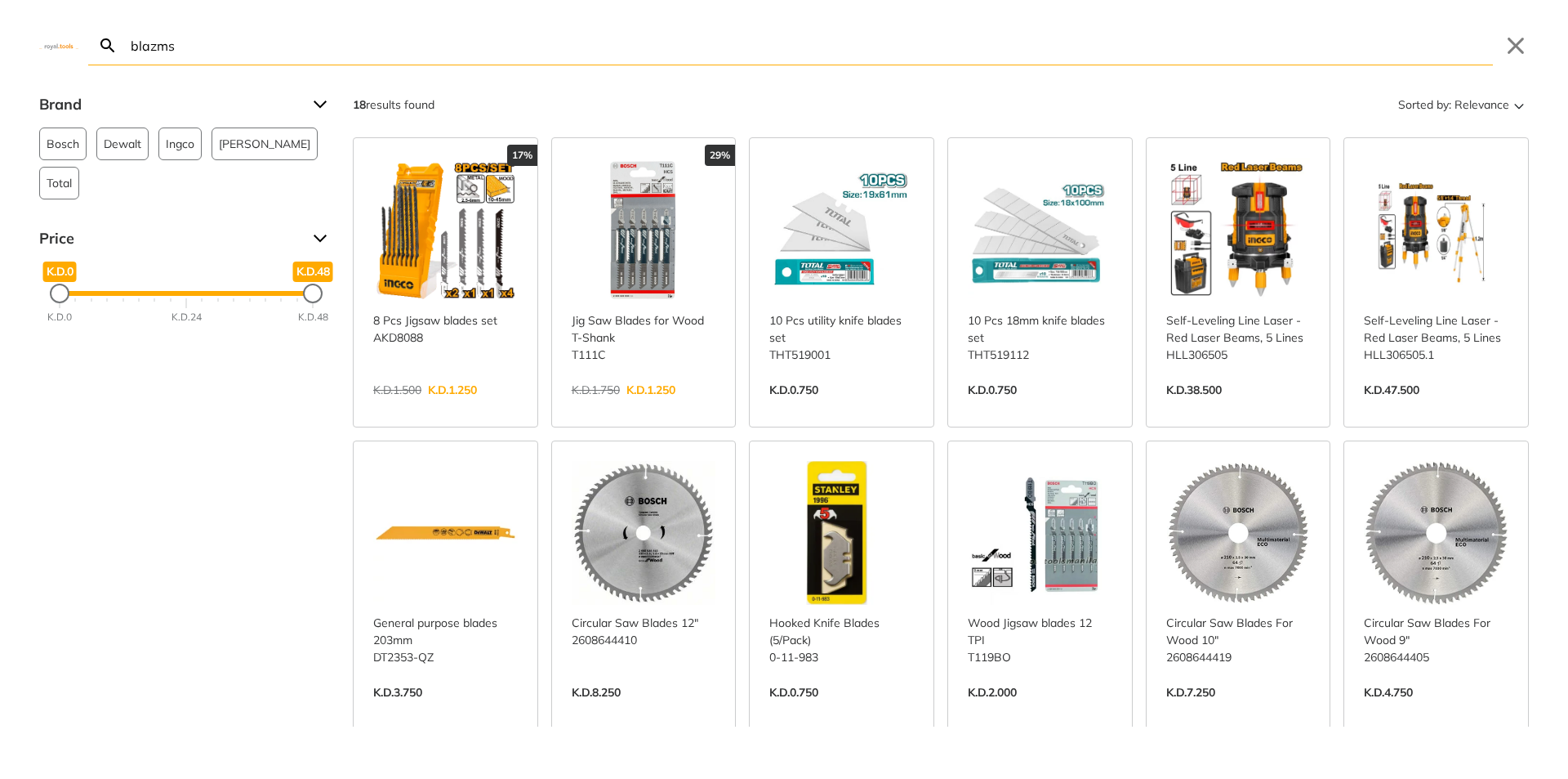
type input "blazms"
drag, startPoint x: 354, startPoint y: 37, endPoint x: 0, endPoint y: 34, distance: 354.0
click at [0, 34] on div "blazms Search Submit Close" at bounding box center [784, 32] width 1568 height 65
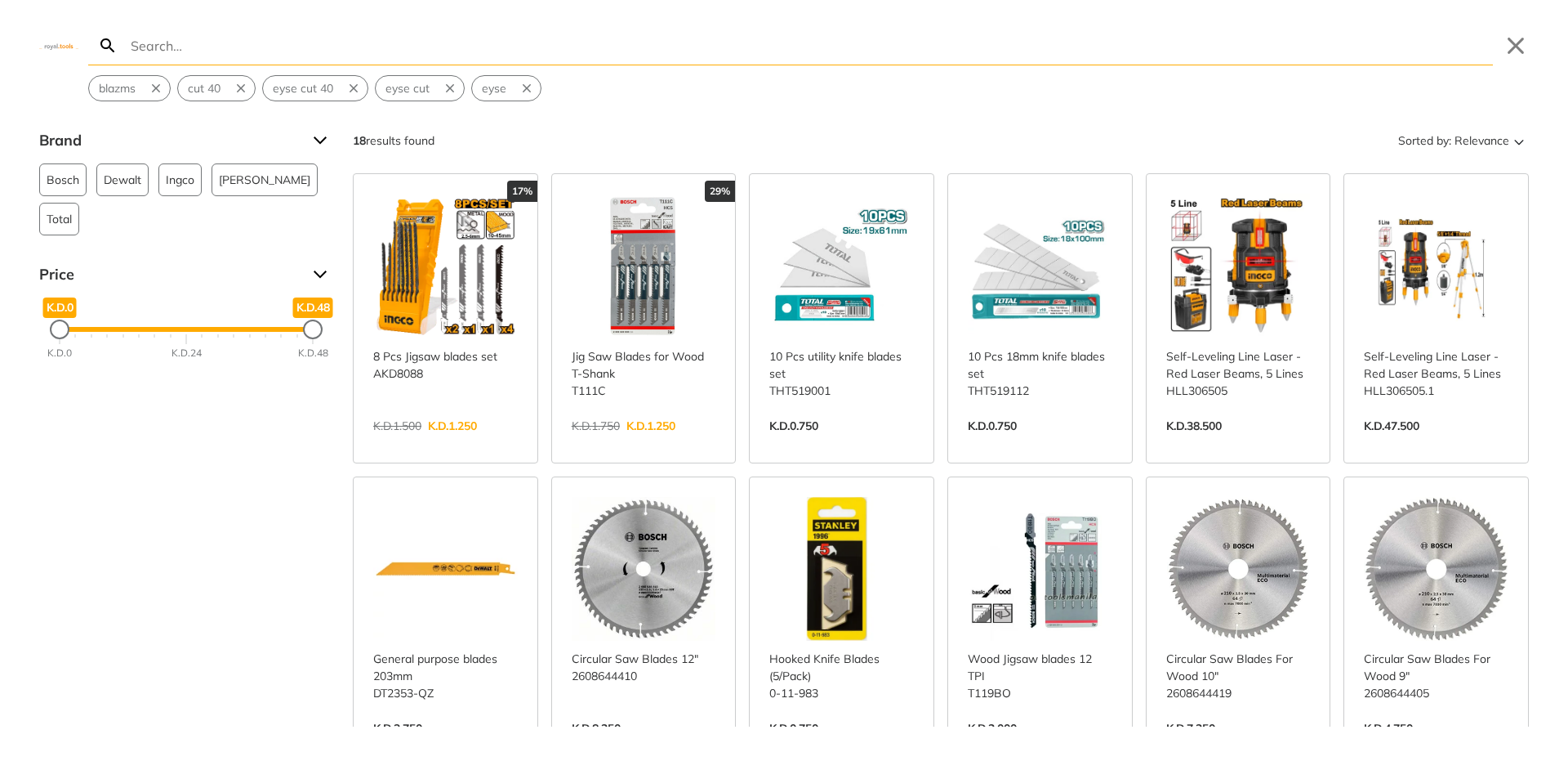
click at [369, 58] on input "Search" at bounding box center [809, 45] width 1365 height 39
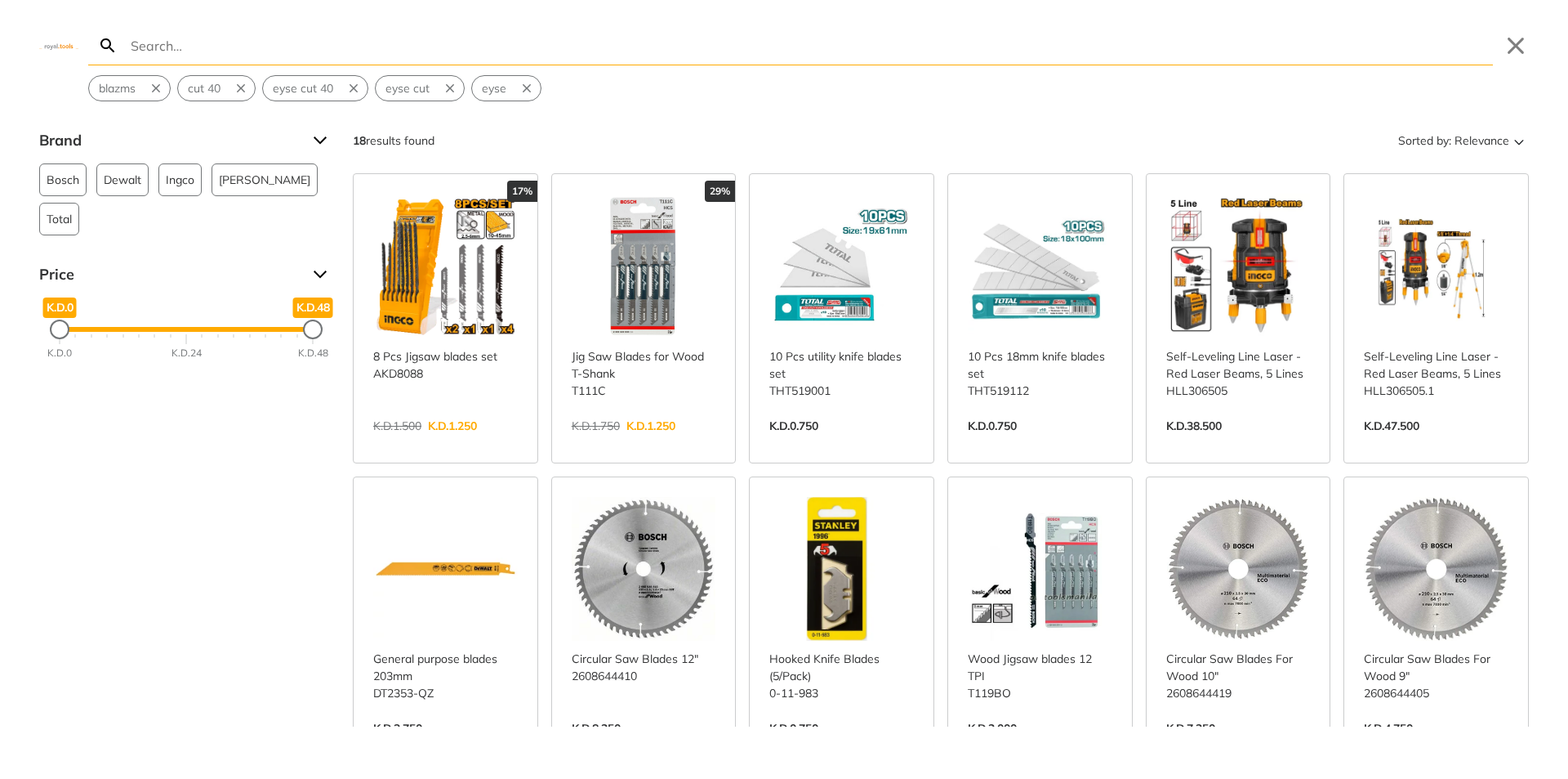
click at [369, 58] on input "Search" at bounding box center [809, 45] width 1365 height 39
click at [344, 44] on input "Search" at bounding box center [809, 45] width 1365 height 39
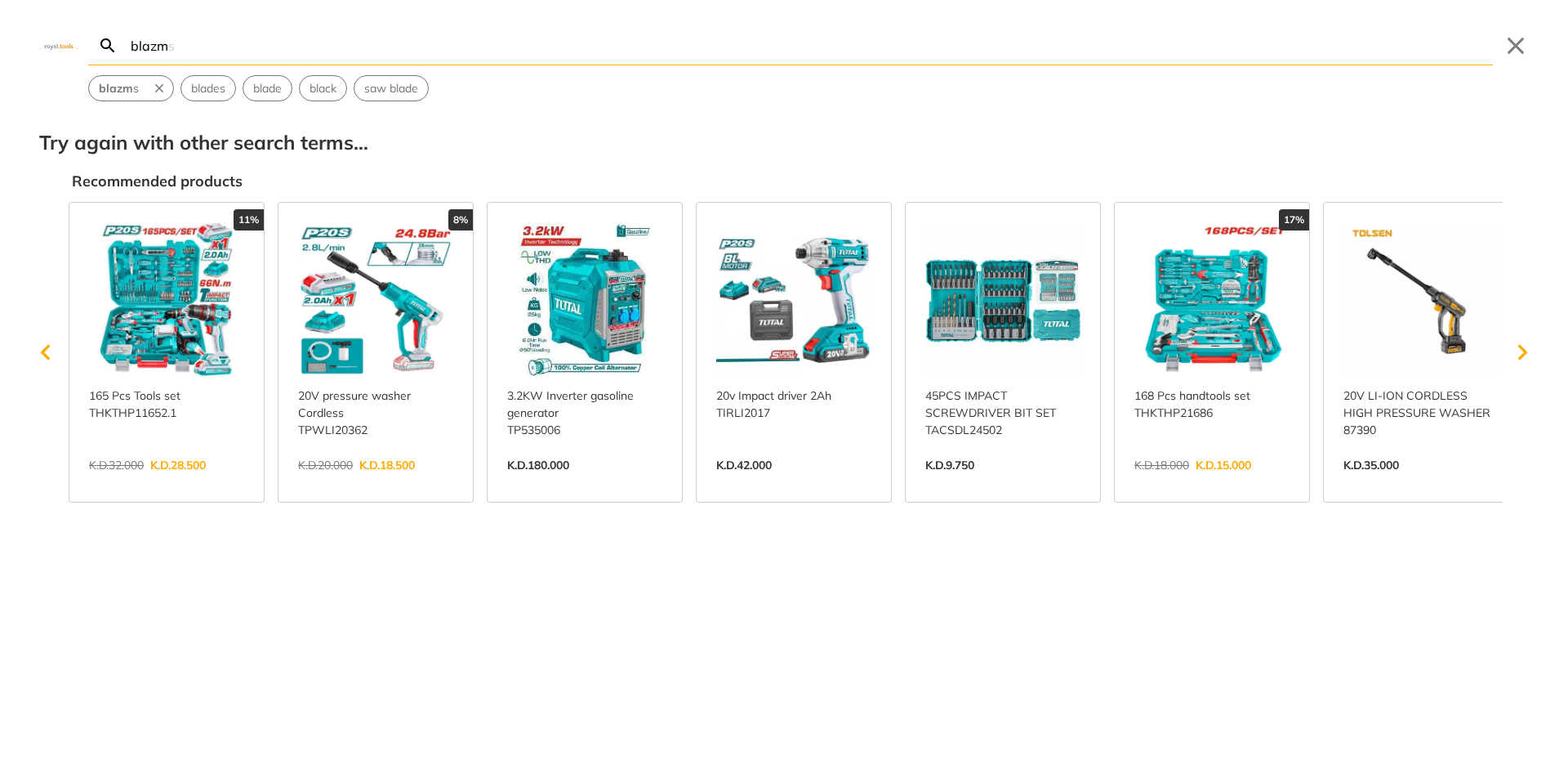
type input "blazm"
click at [610, 482] on link "View more →" at bounding box center [585, 482] width 155 height 0
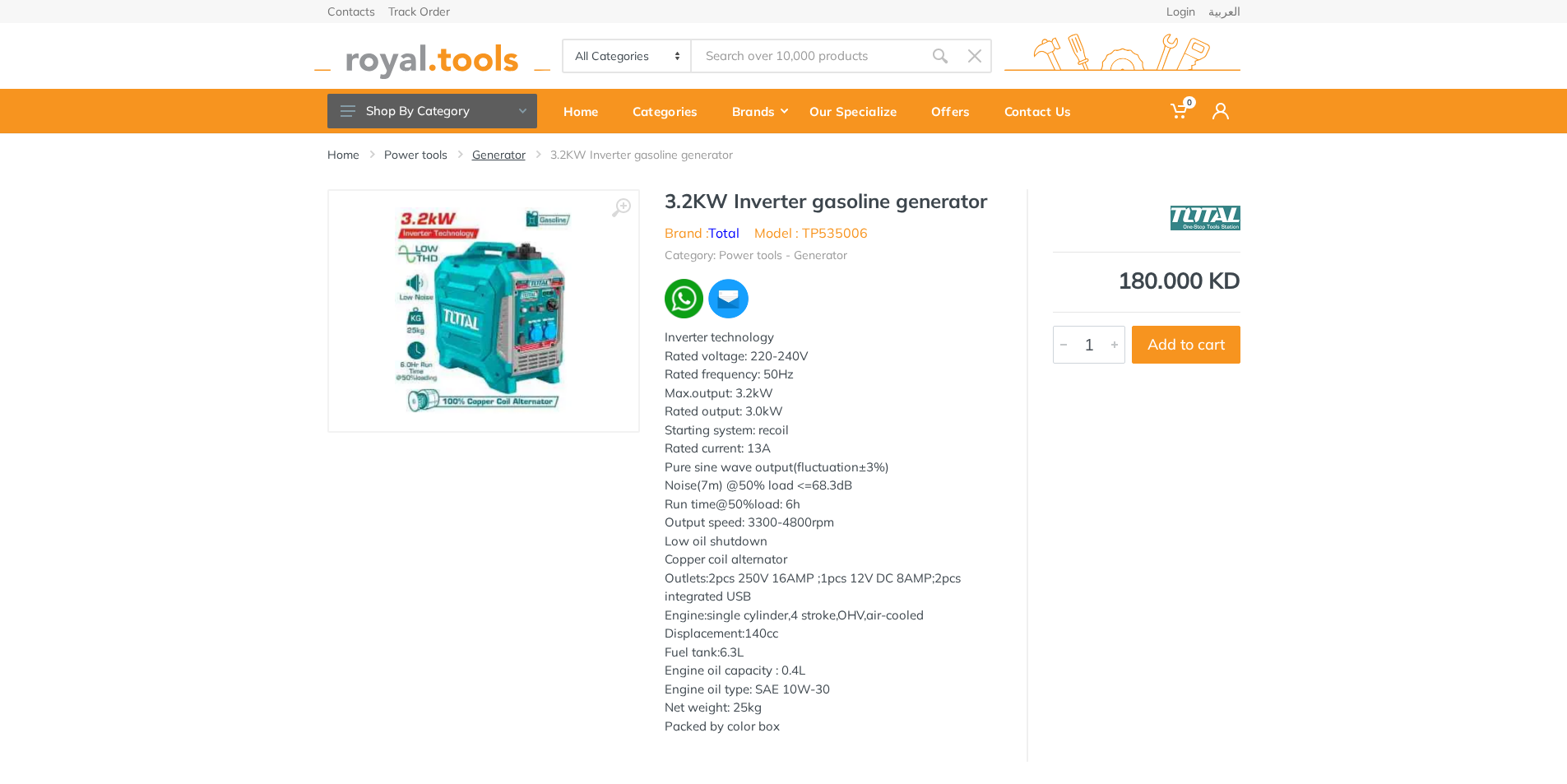
click at [499, 154] on link "Generator" at bounding box center [498, 154] width 54 height 16
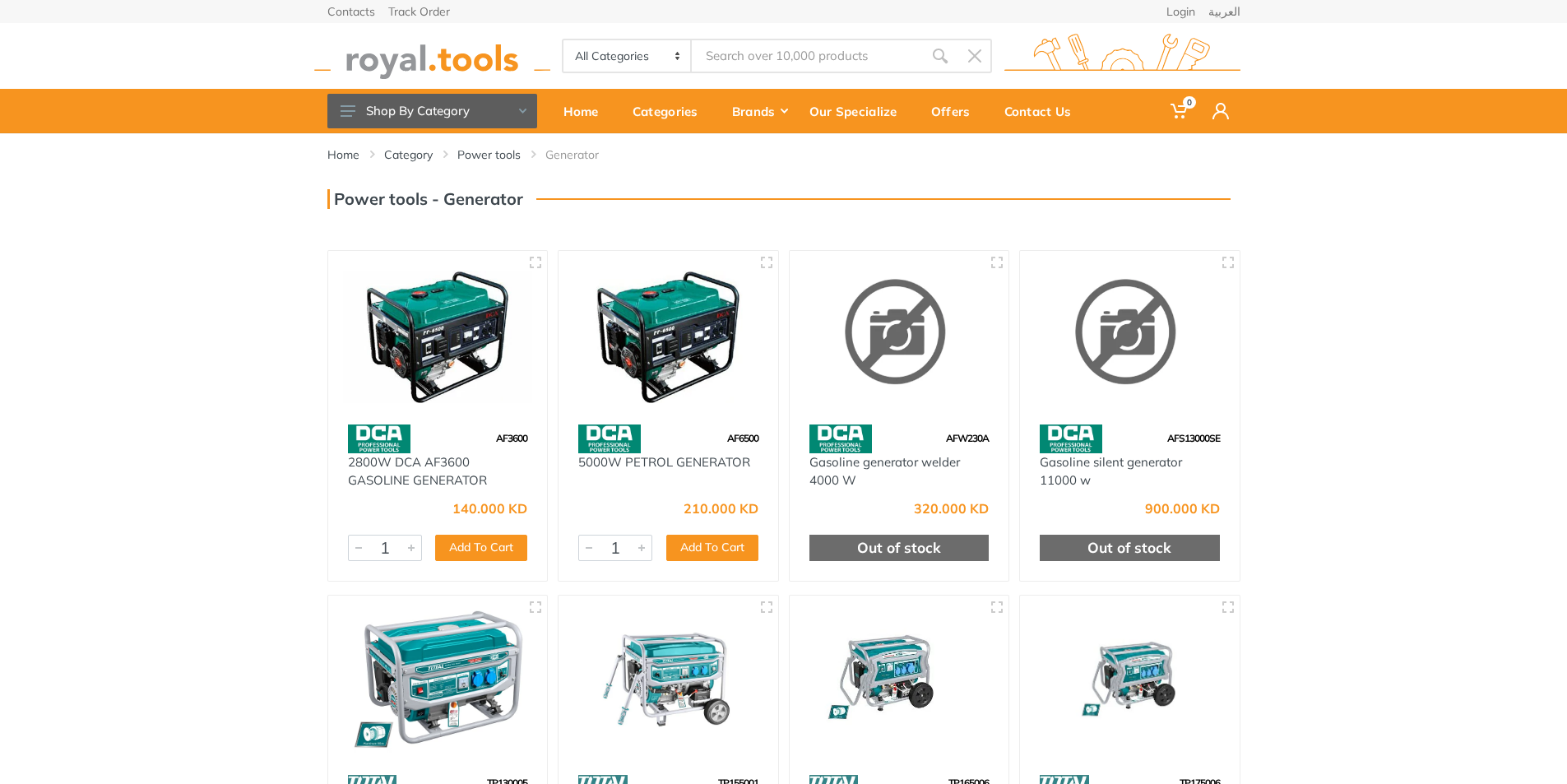
click at [762, 50] on input "Site search" at bounding box center [807, 56] width 231 height 34
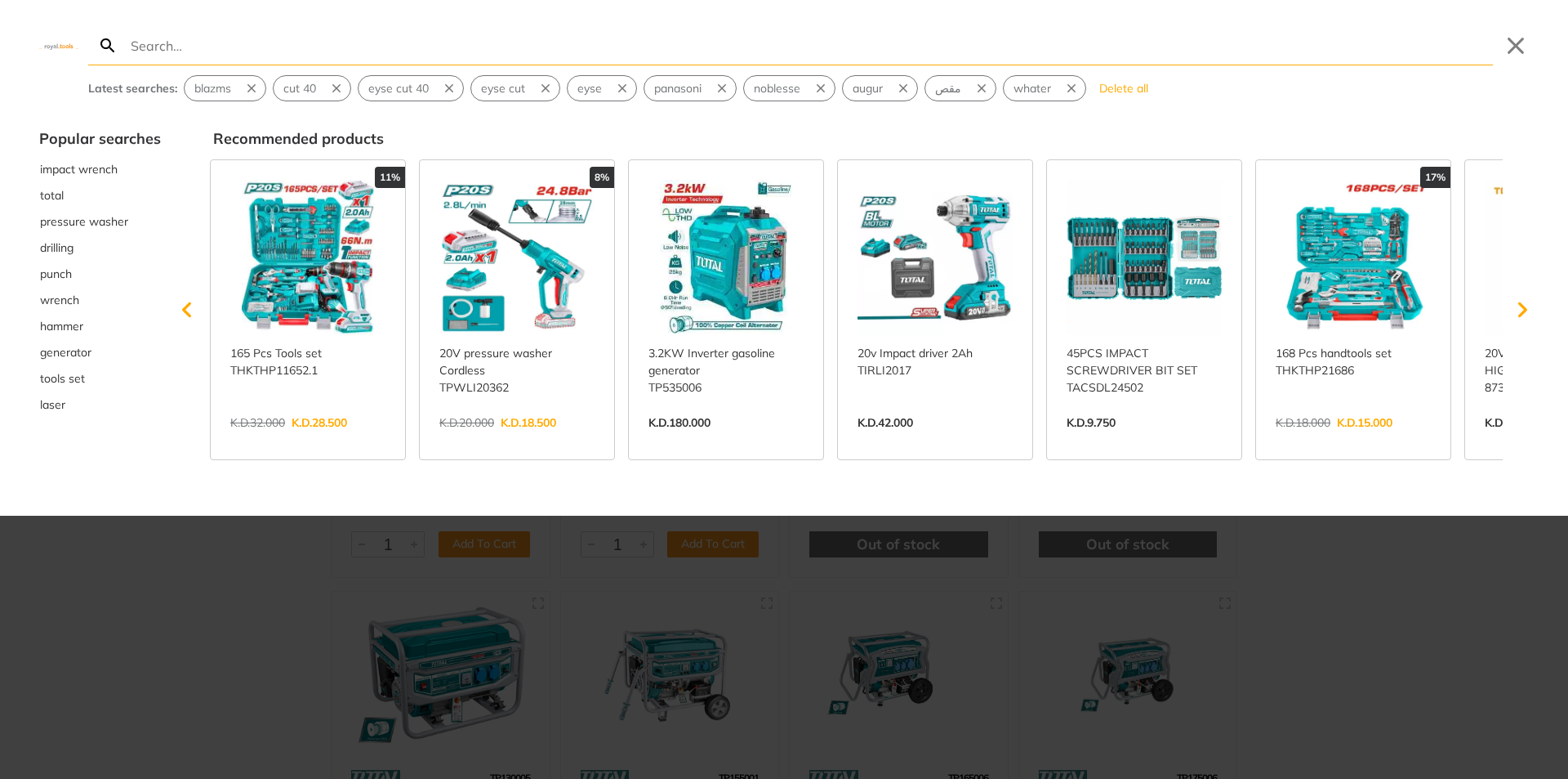
drag, startPoint x: 761, startPoint y: 55, endPoint x: 706, endPoint y: 55, distance: 55.0
click at [706, 55] on input "Search" at bounding box center [809, 45] width 1365 height 39
type input "p"
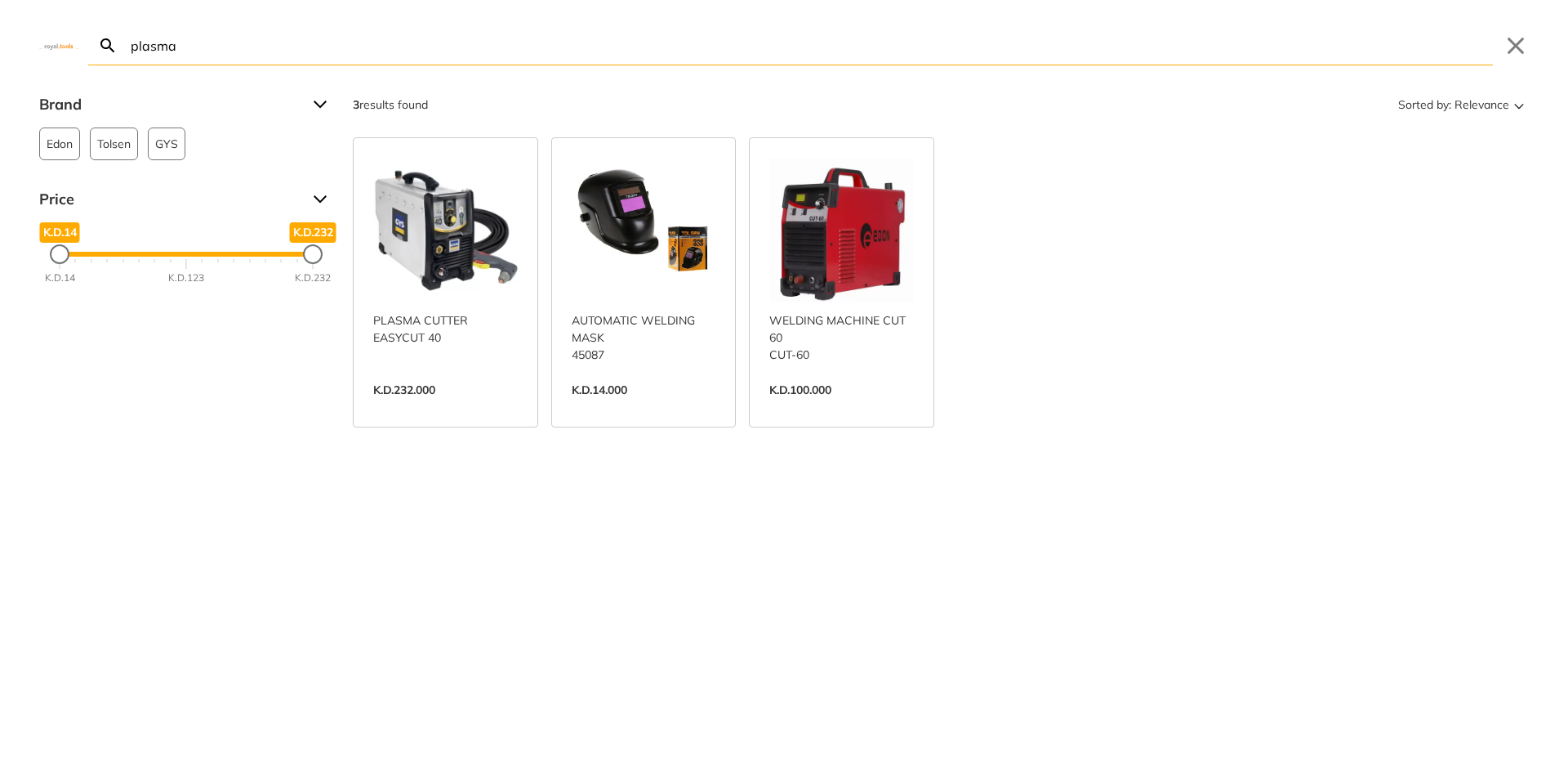
type input "plasma"
click at [455, 407] on link "View more →" at bounding box center [445, 407] width 144 height 0
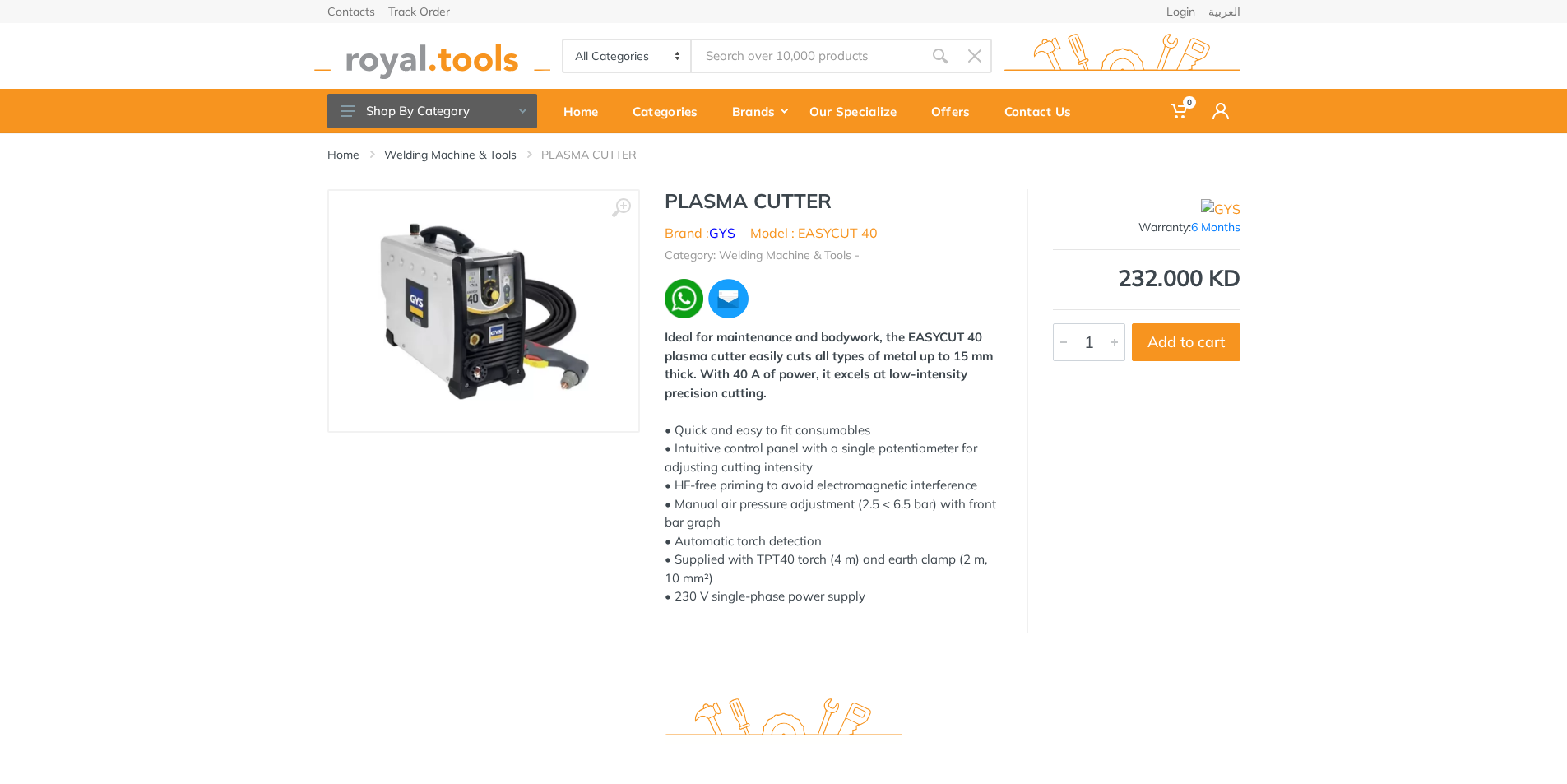
type input "plasma"
